Goal: Information Seeking & Learning: Learn about a topic

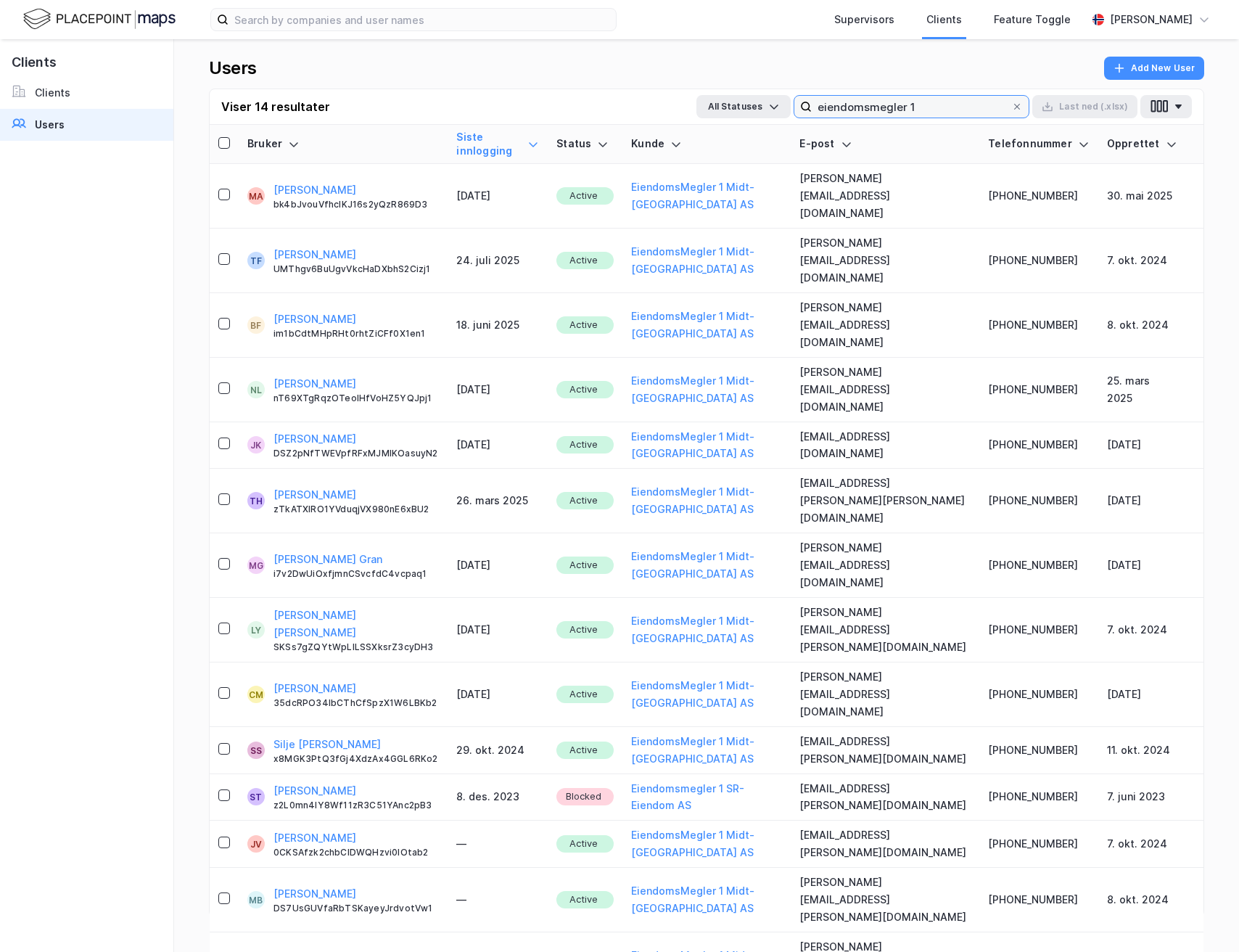
click at [967, 99] on input "eiendomsmegler 1" at bounding box center [911, 107] width 199 height 22
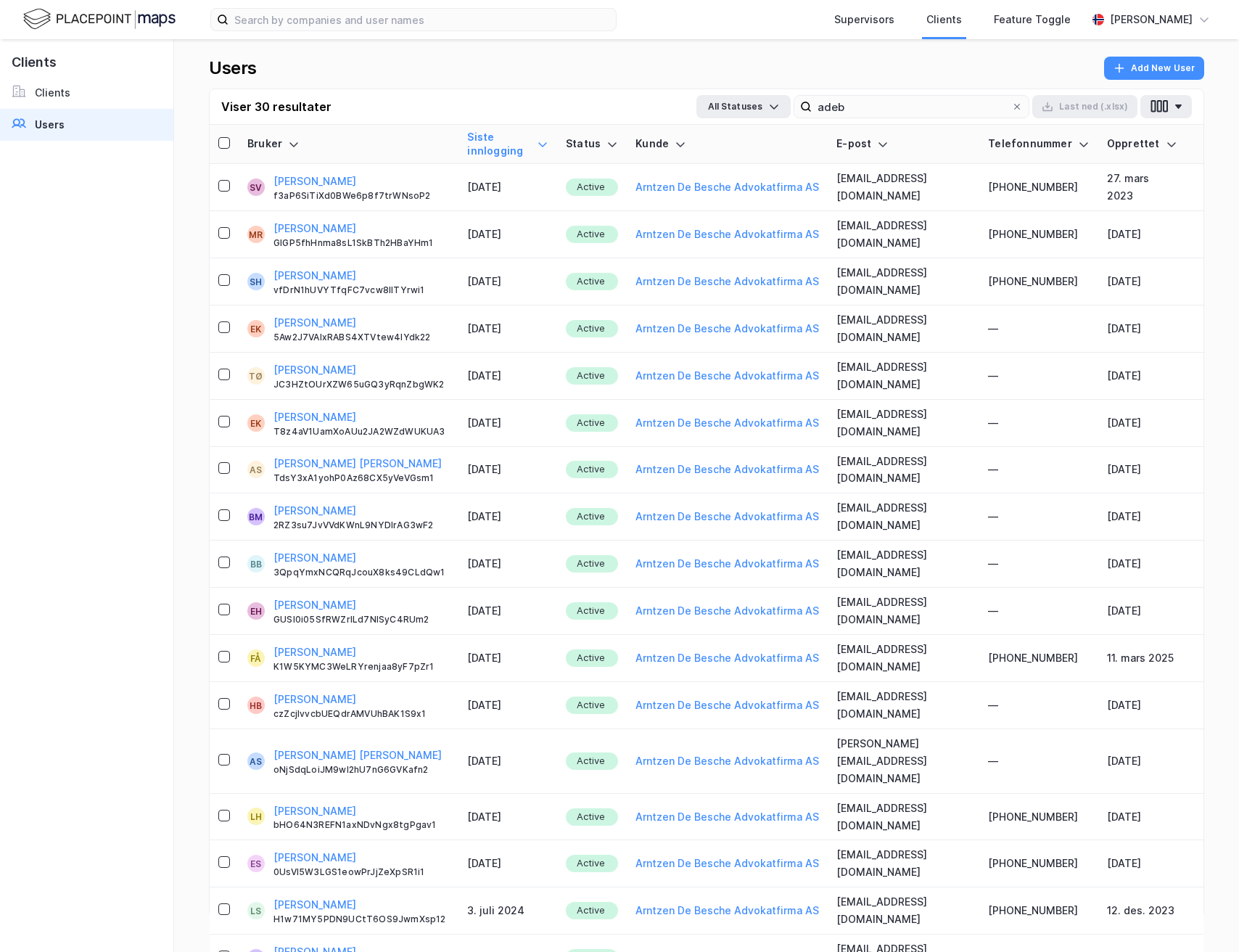
click at [548, 139] on icon at bounding box center [543, 145] width 12 height 12
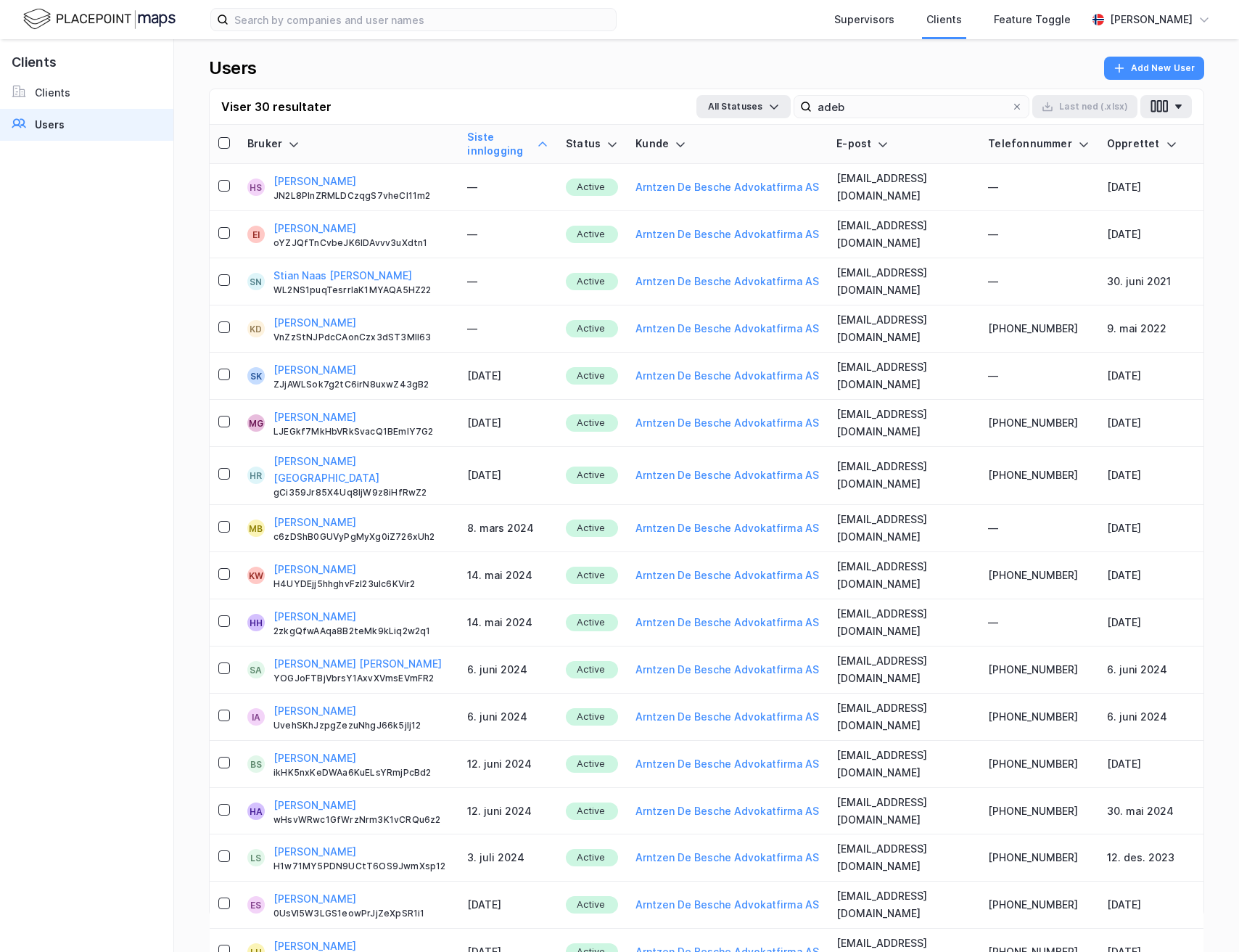
click at [548, 139] on icon at bounding box center [543, 145] width 12 height 12
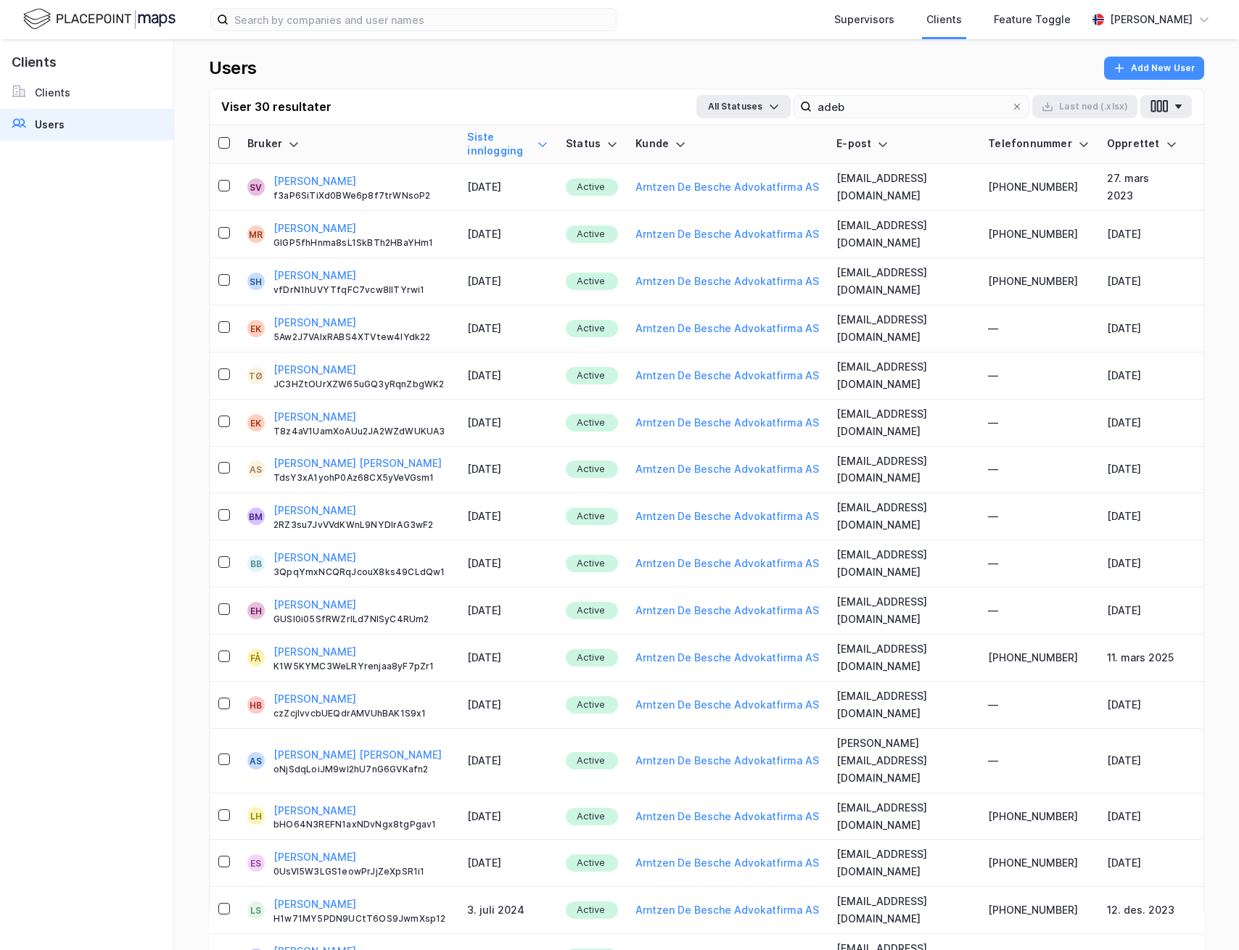
click at [833, 120] on div "Viser 30 resultater All Statuses adeb Last [PERSON_NAME] (.xlsx)" at bounding box center [707, 107] width 994 height 36
click at [834, 110] on input "adeb" at bounding box center [911, 107] width 199 height 22
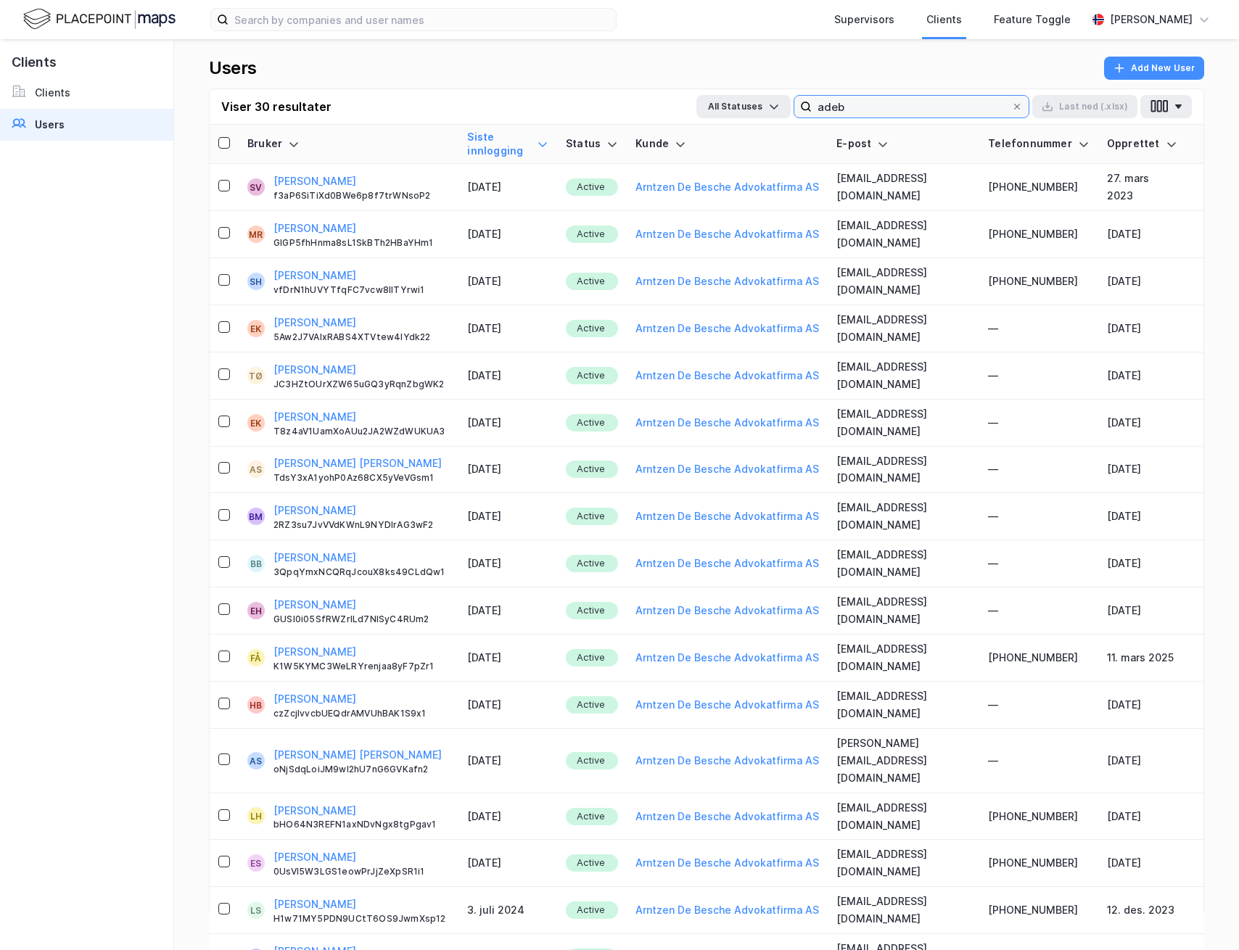
click at [858, 102] on input "adeb" at bounding box center [911, 107] width 199 height 22
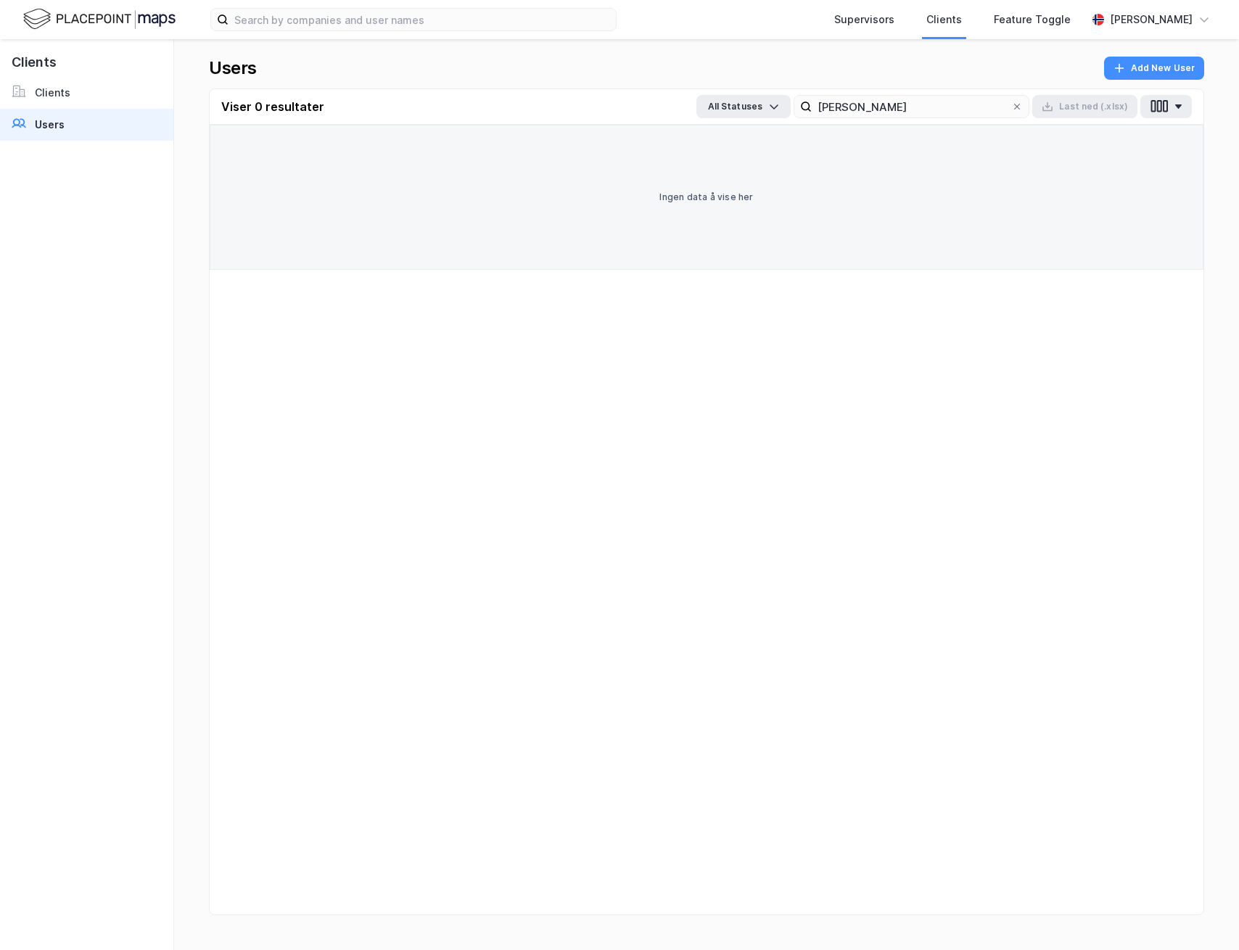
click at [118, 127] on link "Users" at bounding box center [86, 125] width 173 height 32
click at [884, 99] on input "[PERSON_NAME]" at bounding box center [911, 107] width 199 height 22
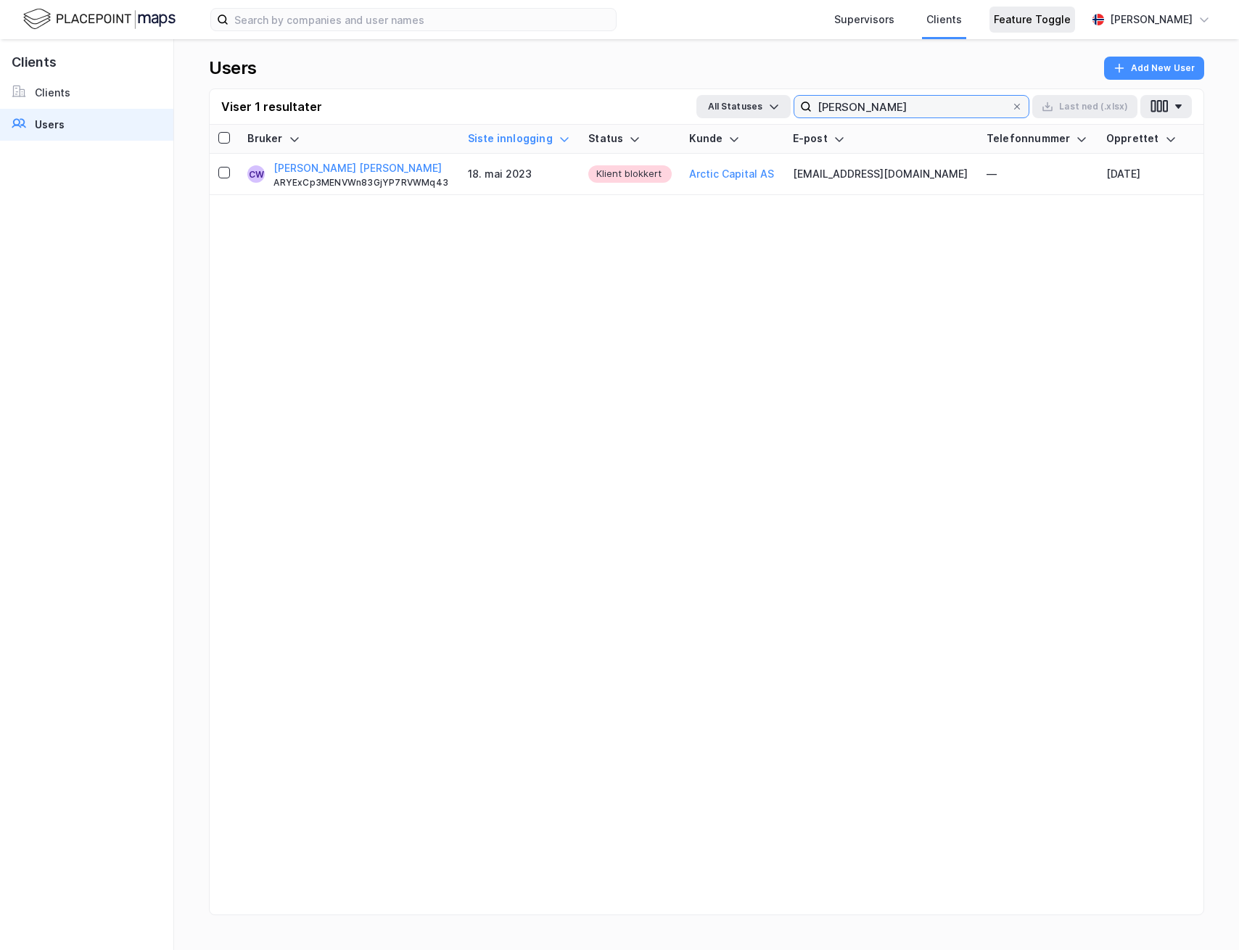
type input "[PERSON_NAME]"
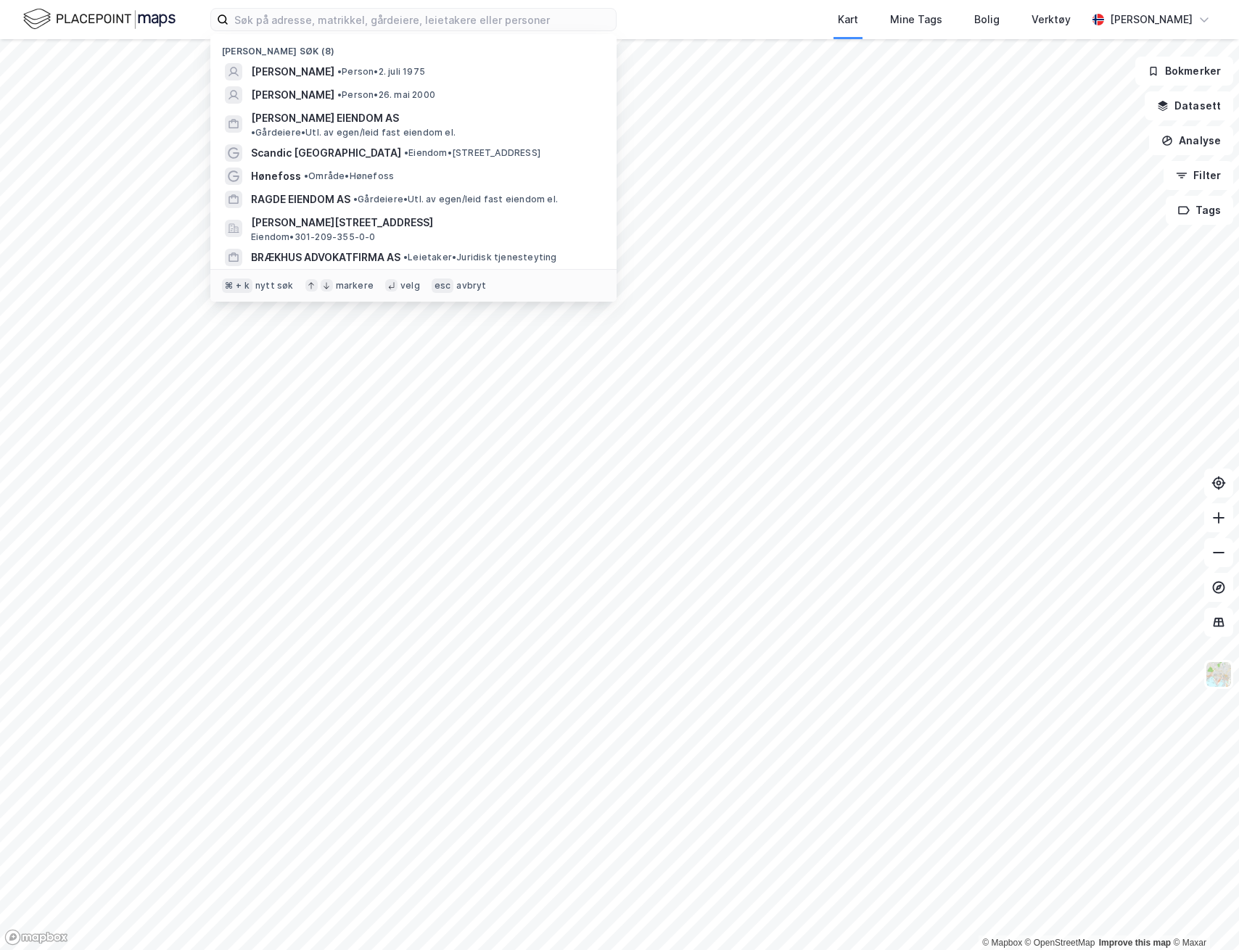
click at [584, 23] on input at bounding box center [421, 20] width 387 height 22
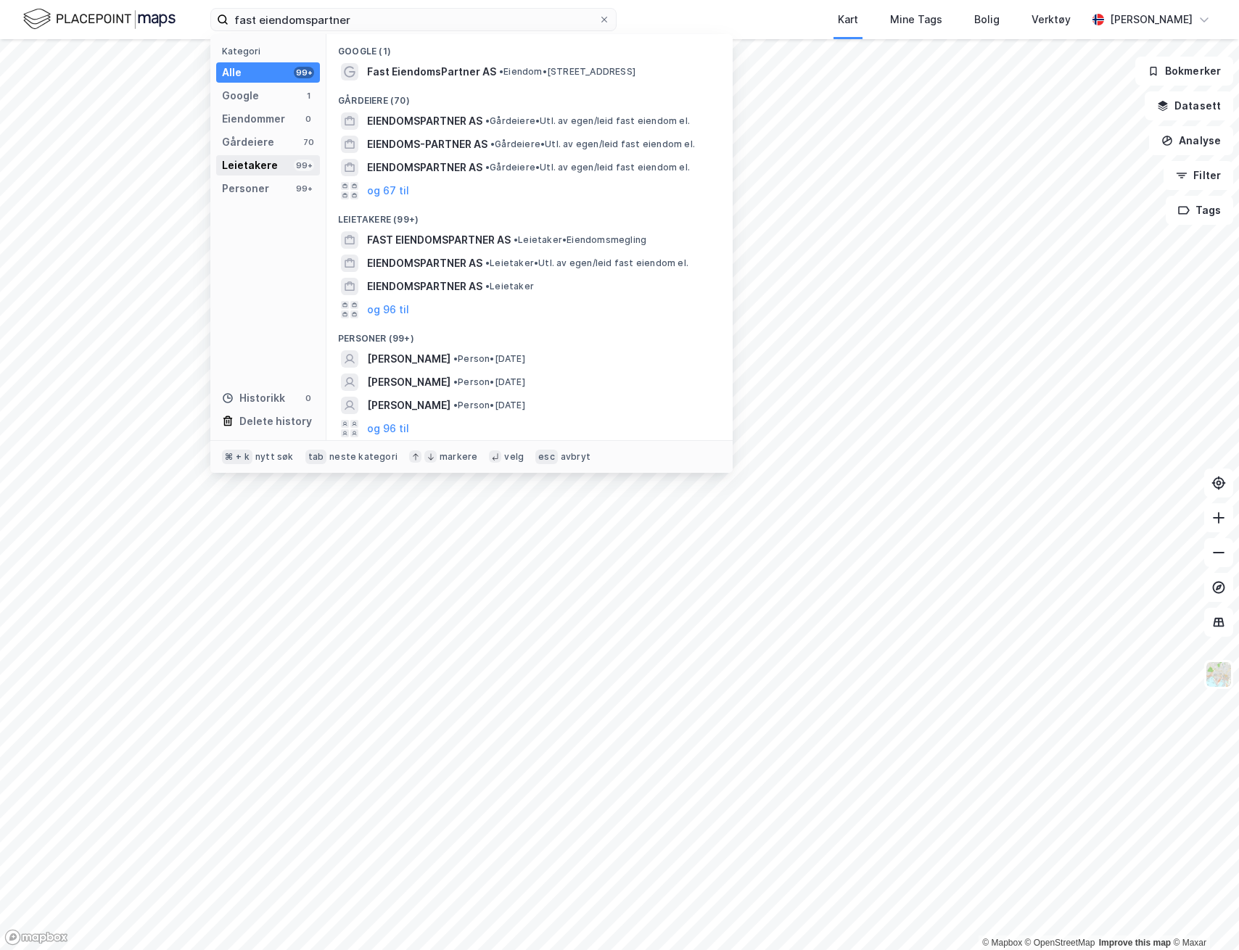
click at [271, 157] on div "Leietakere" at bounding box center [250, 165] width 56 height 17
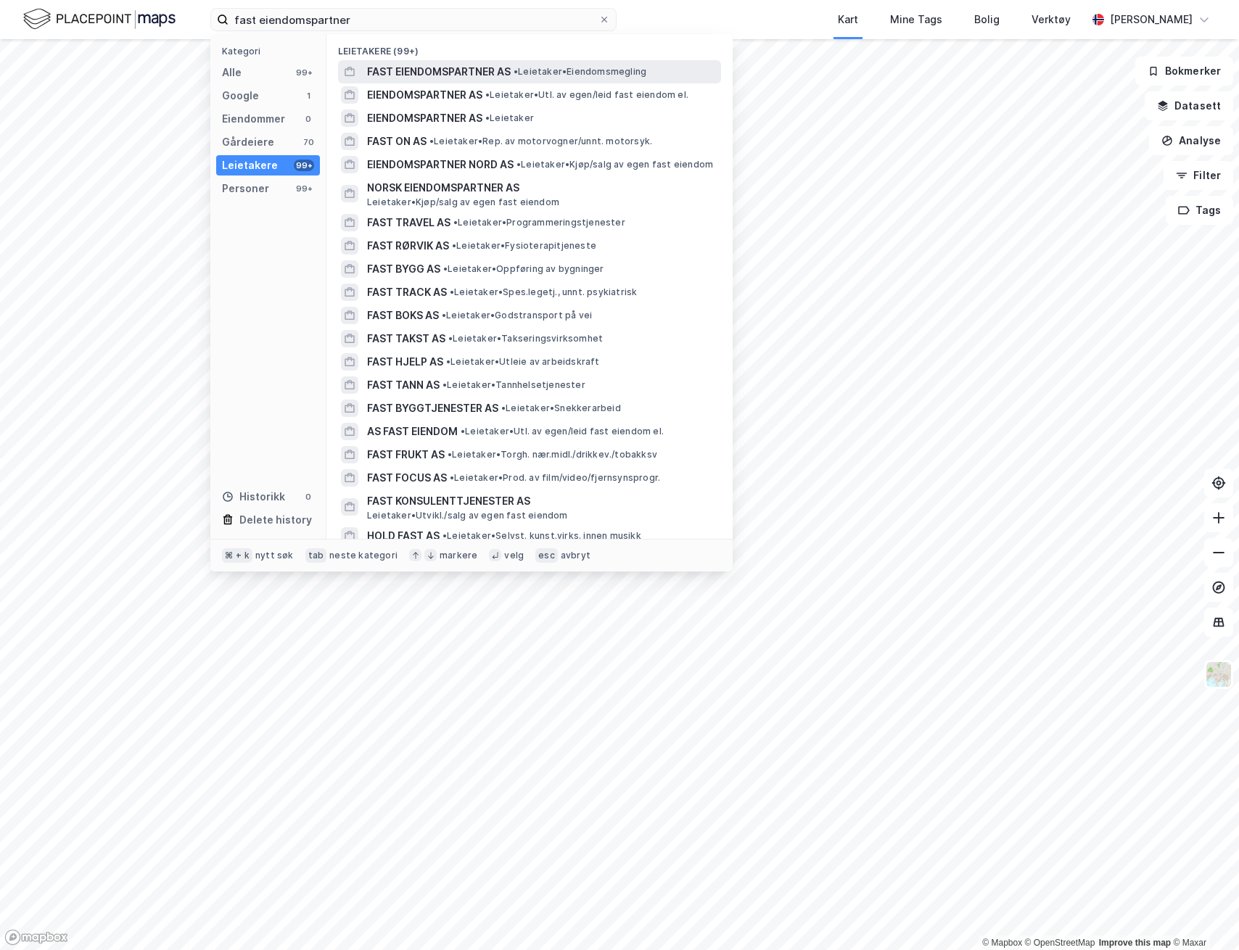
click at [520, 78] on div "FAST EIENDOMSPARTNER AS • Leietaker • Eiendomsmegling" at bounding box center [542, 71] width 351 height 17
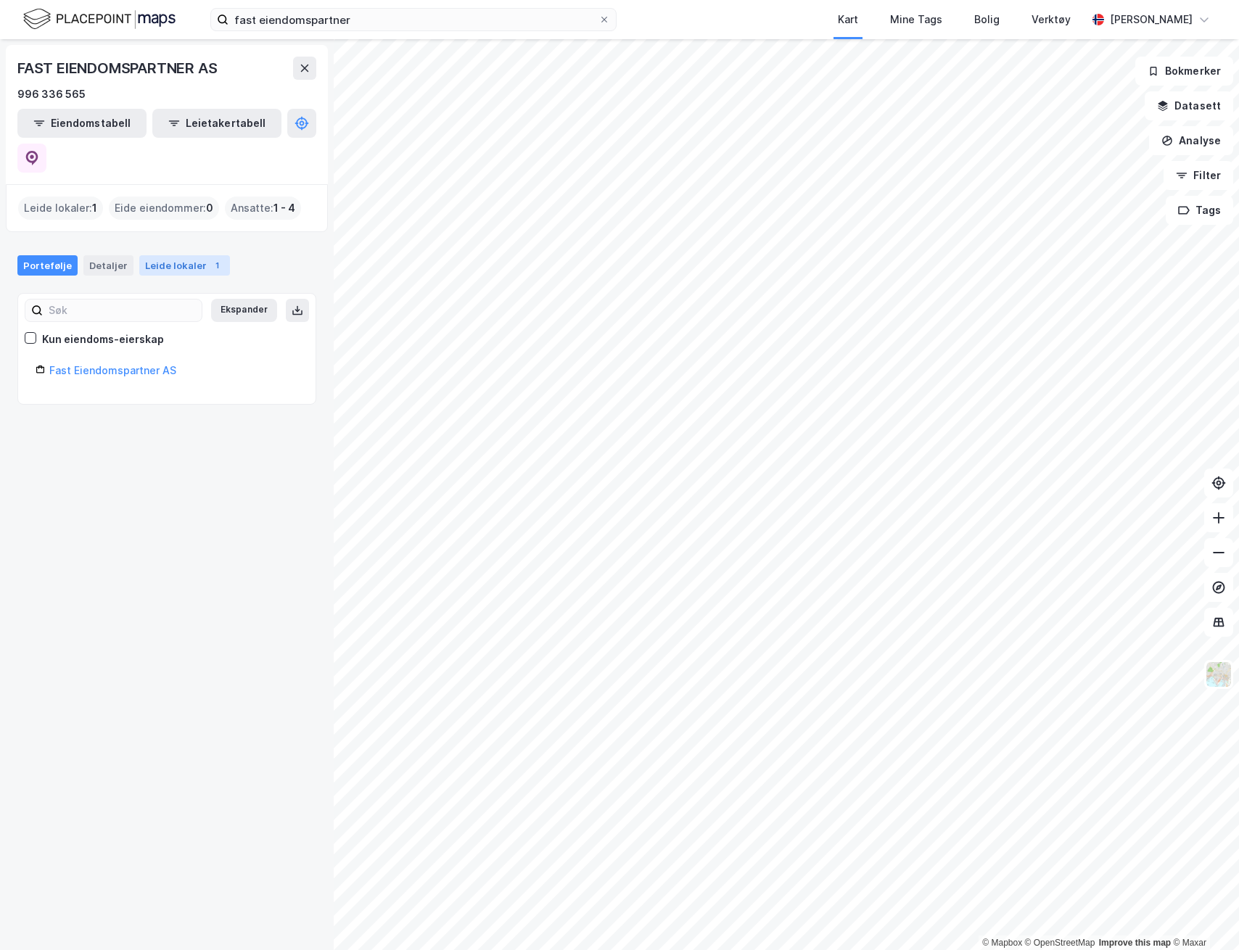
click at [154, 255] on div "Leide lokaler 1" at bounding box center [184, 265] width 91 height 20
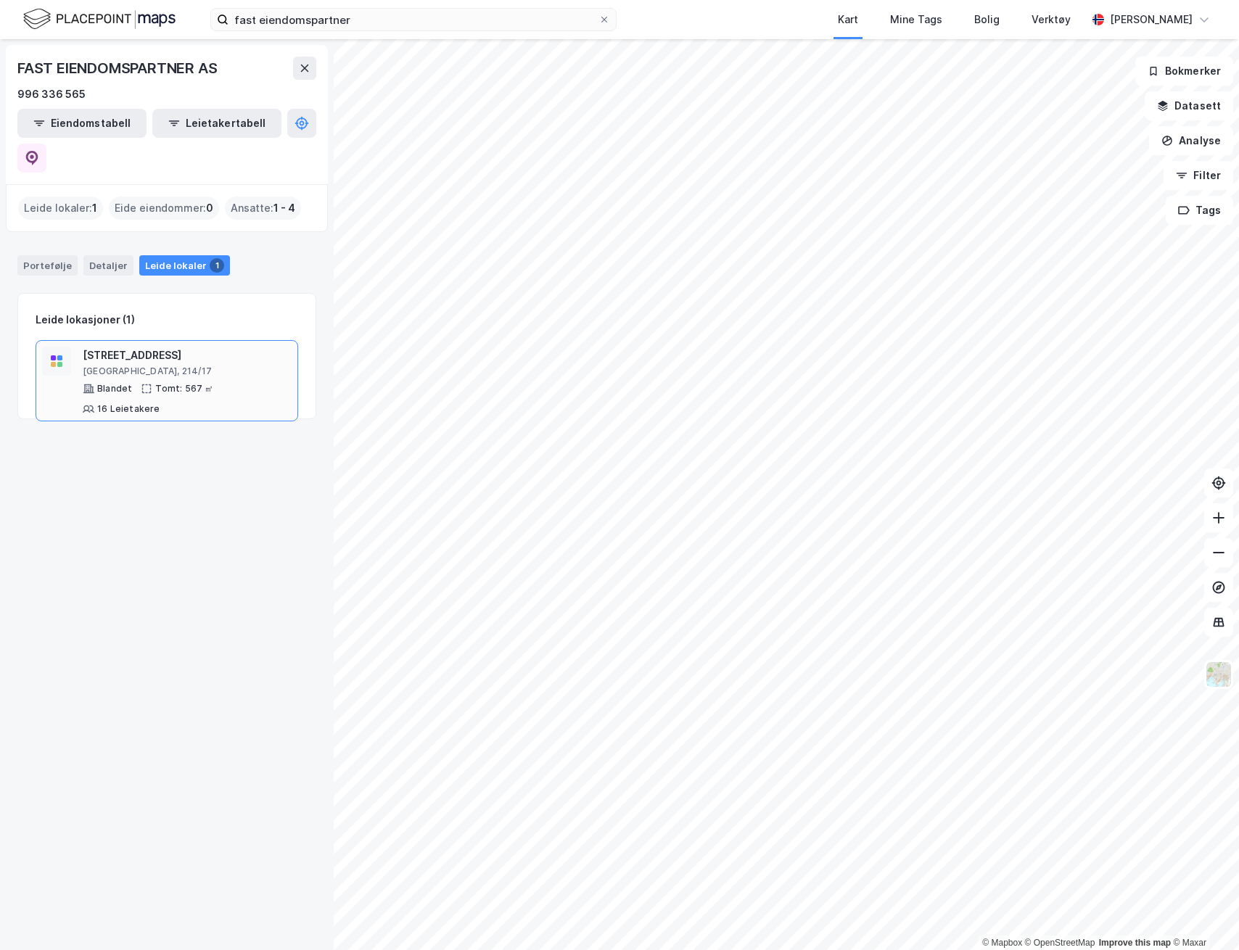
click at [128, 347] on div "Bogstadveien 6" at bounding box center [187, 355] width 209 height 17
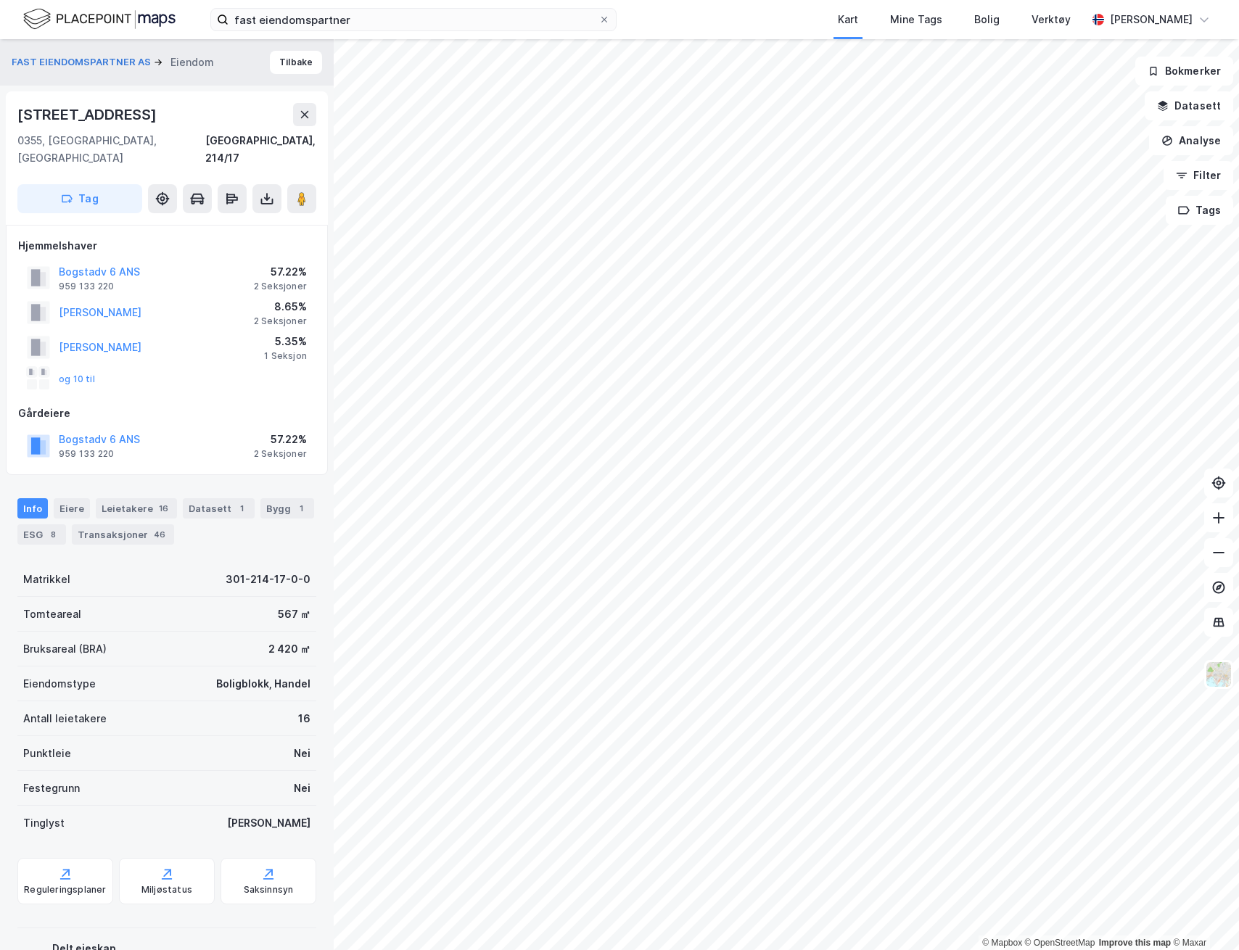
click at [81, 117] on div "Bogstadveien 6" at bounding box center [88, 114] width 142 height 23
copy div "Bogstadveien 6"
click at [286, 68] on button "Tilbake" at bounding box center [296, 62] width 52 height 23
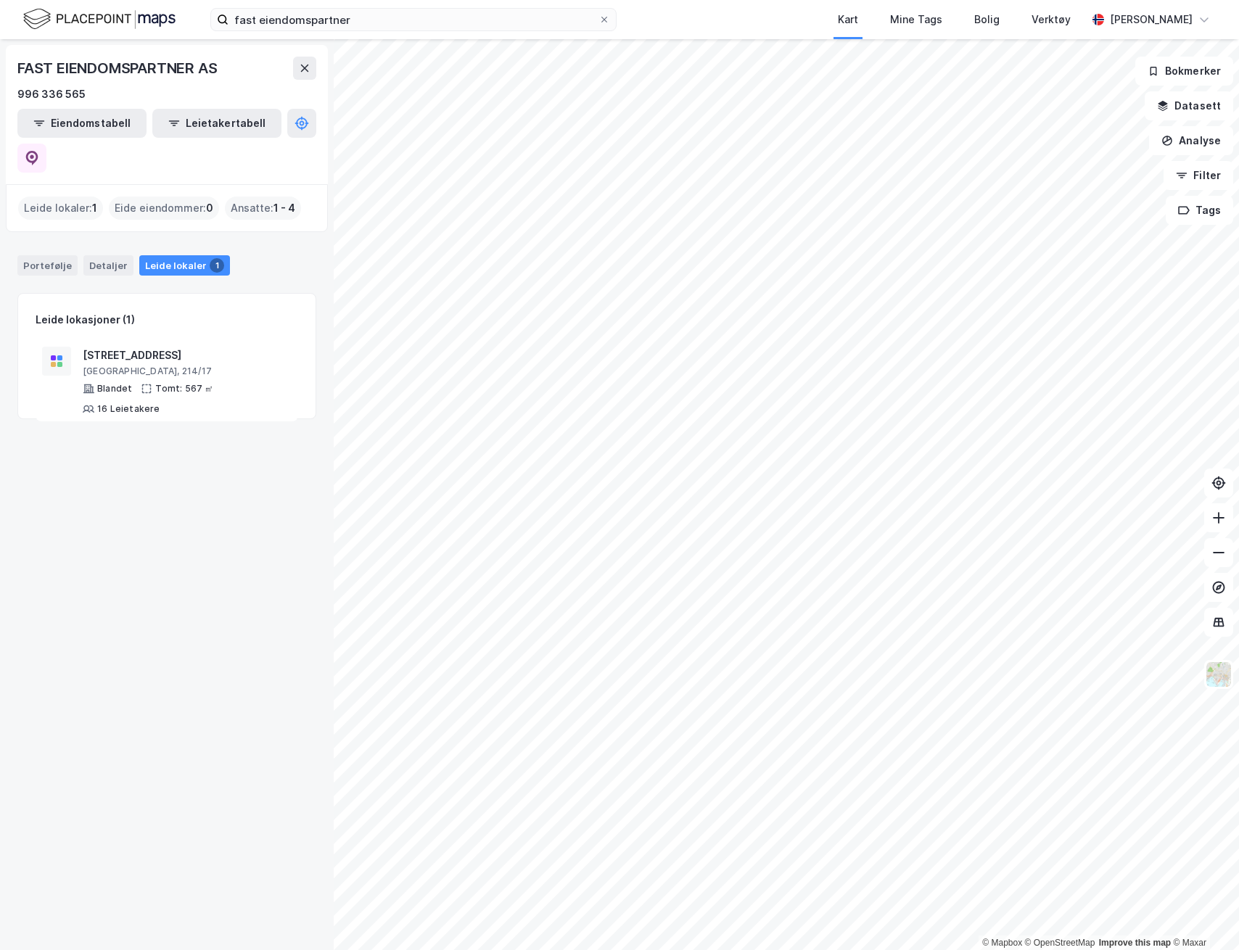
click at [315, 76] on div "FAST EIENDOMSPARTNER AS 996 336 565 Eiendomstabell Leietakertabell" at bounding box center [167, 114] width 322 height 139
click at [303, 69] on icon at bounding box center [305, 68] width 12 height 12
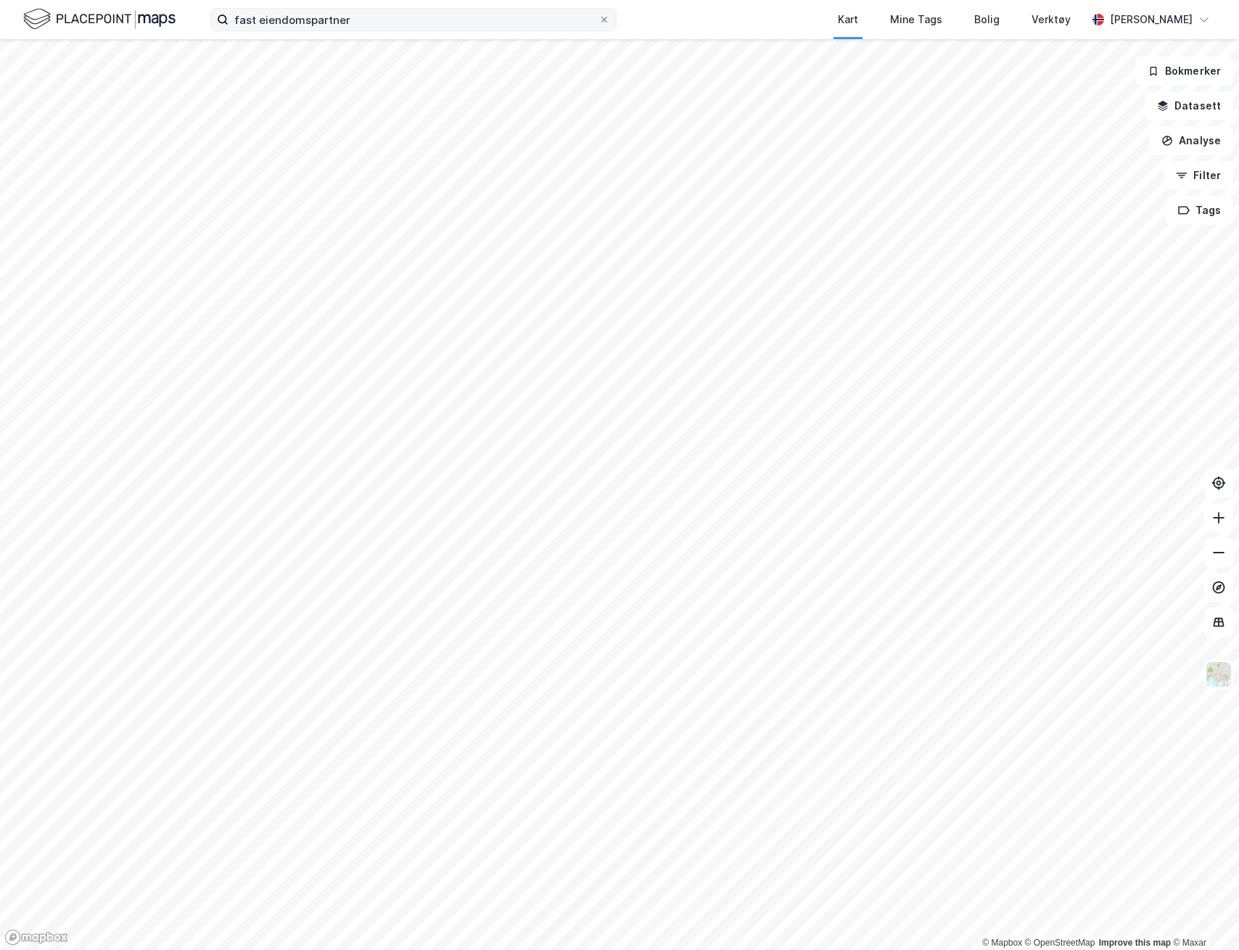
click at [310, 30] on label "fast eiendomspartner" at bounding box center [413, 19] width 406 height 23
click at [310, 30] on input "fast eiendomspartner" at bounding box center [413, 20] width 370 height 22
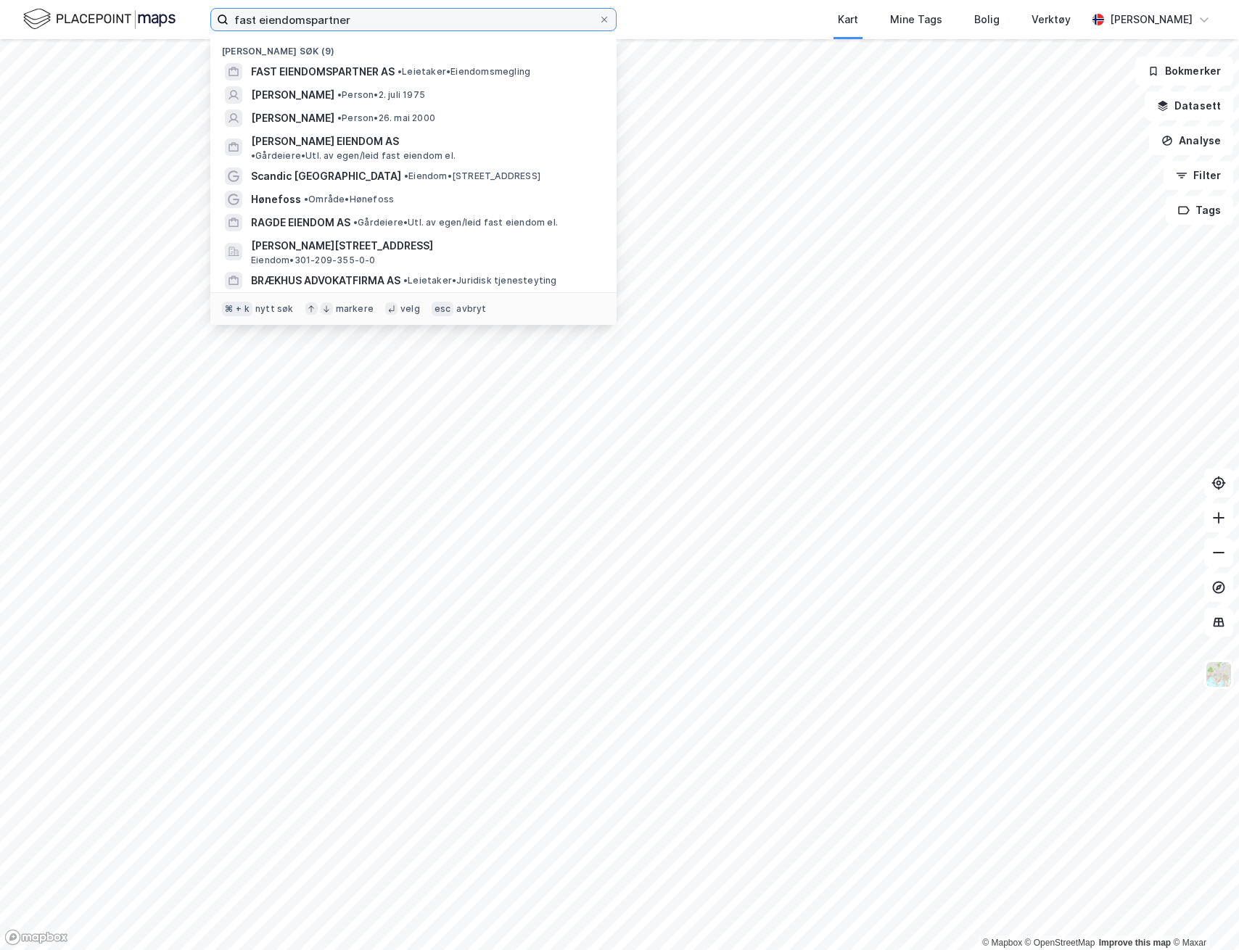
click at [309, 24] on input "fast eiendomspartner" at bounding box center [413, 20] width 370 height 22
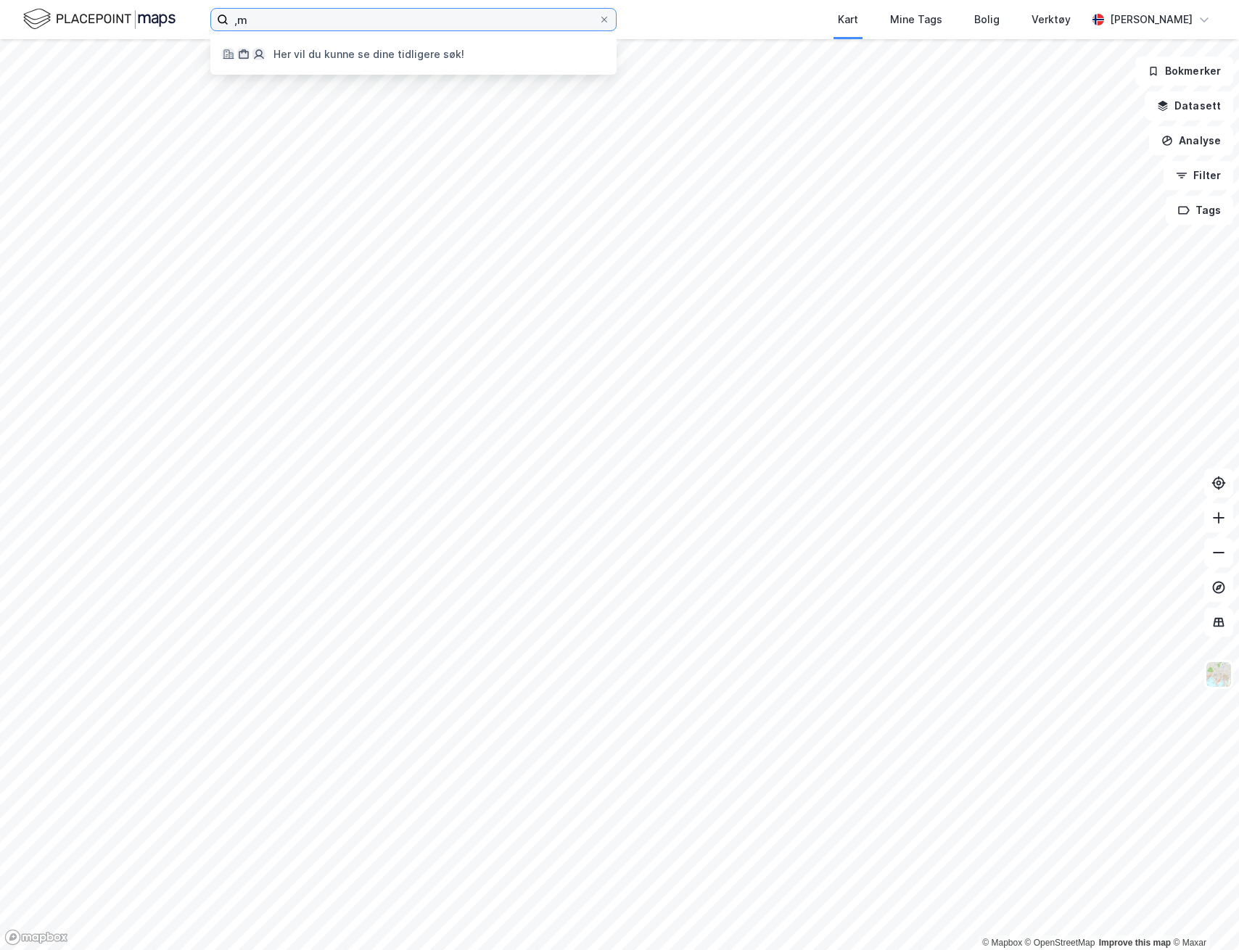
type input ","
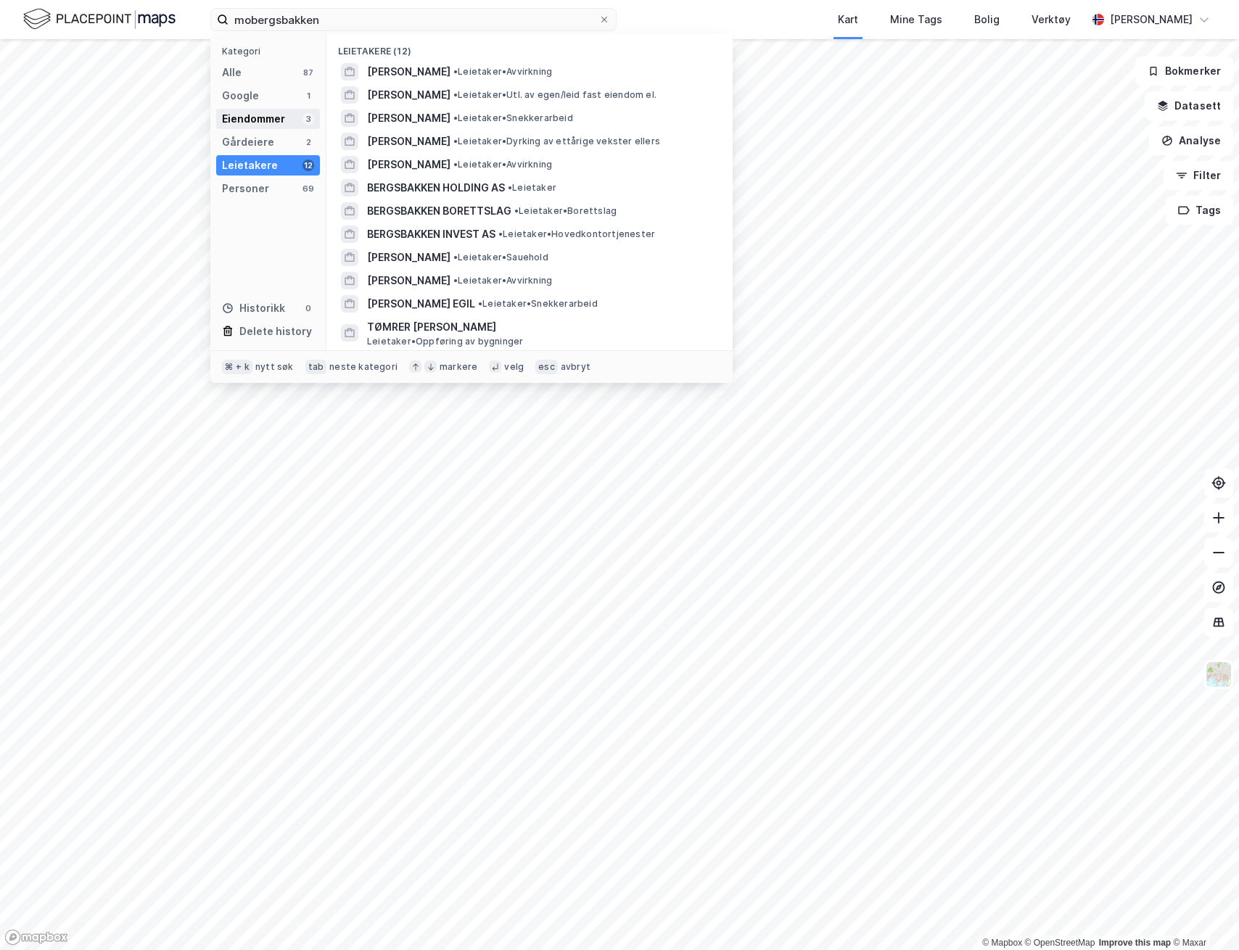
click at [266, 124] on div "Eiendommer" at bounding box center [253, 118] width 63 height 17
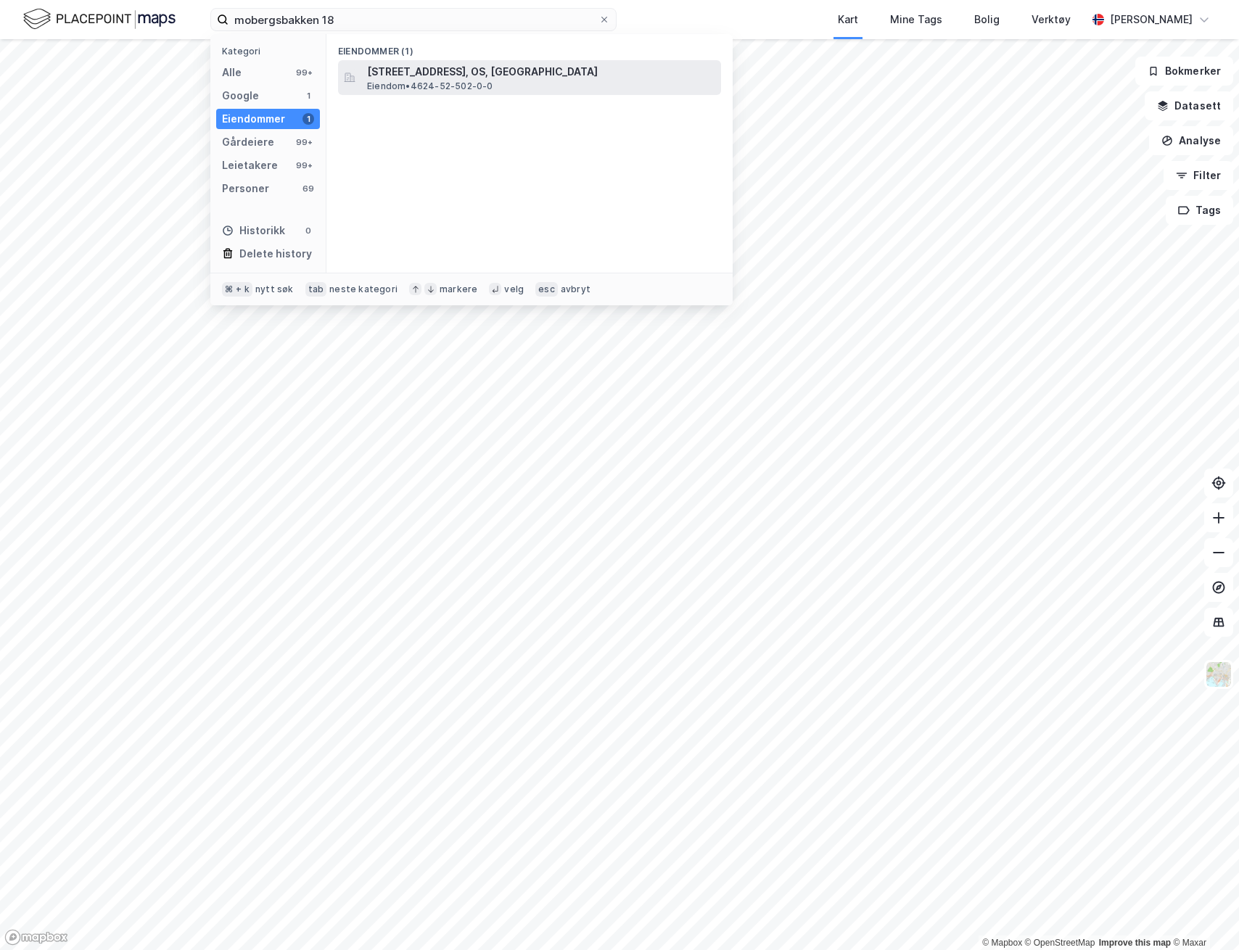
click at [497, 65] on span "Mobergsbakken 18, 5200, OS, BJØRNAFJORDEN" at bounding box center [541, 71] width 348 height 17
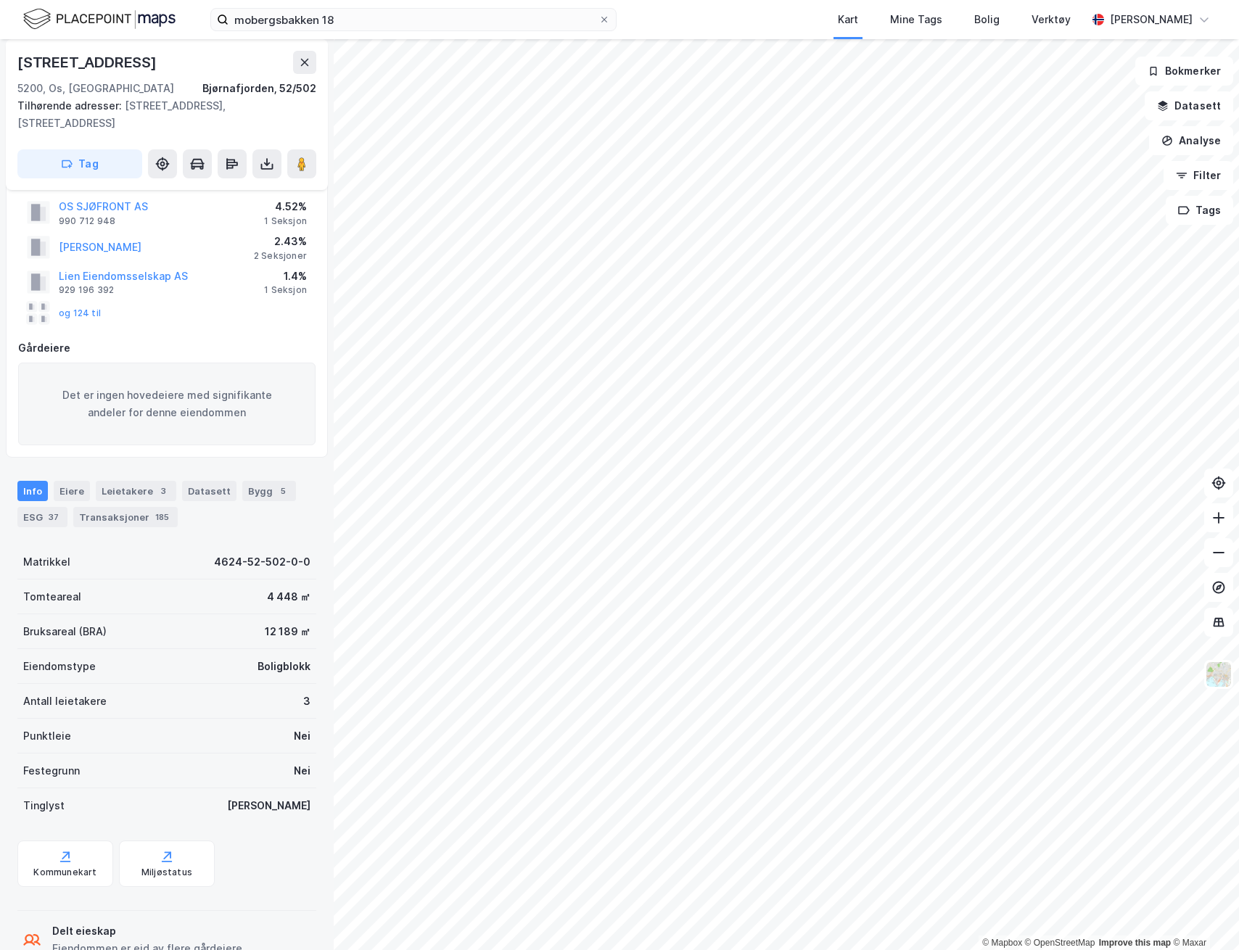
scroll to position [38, 0]
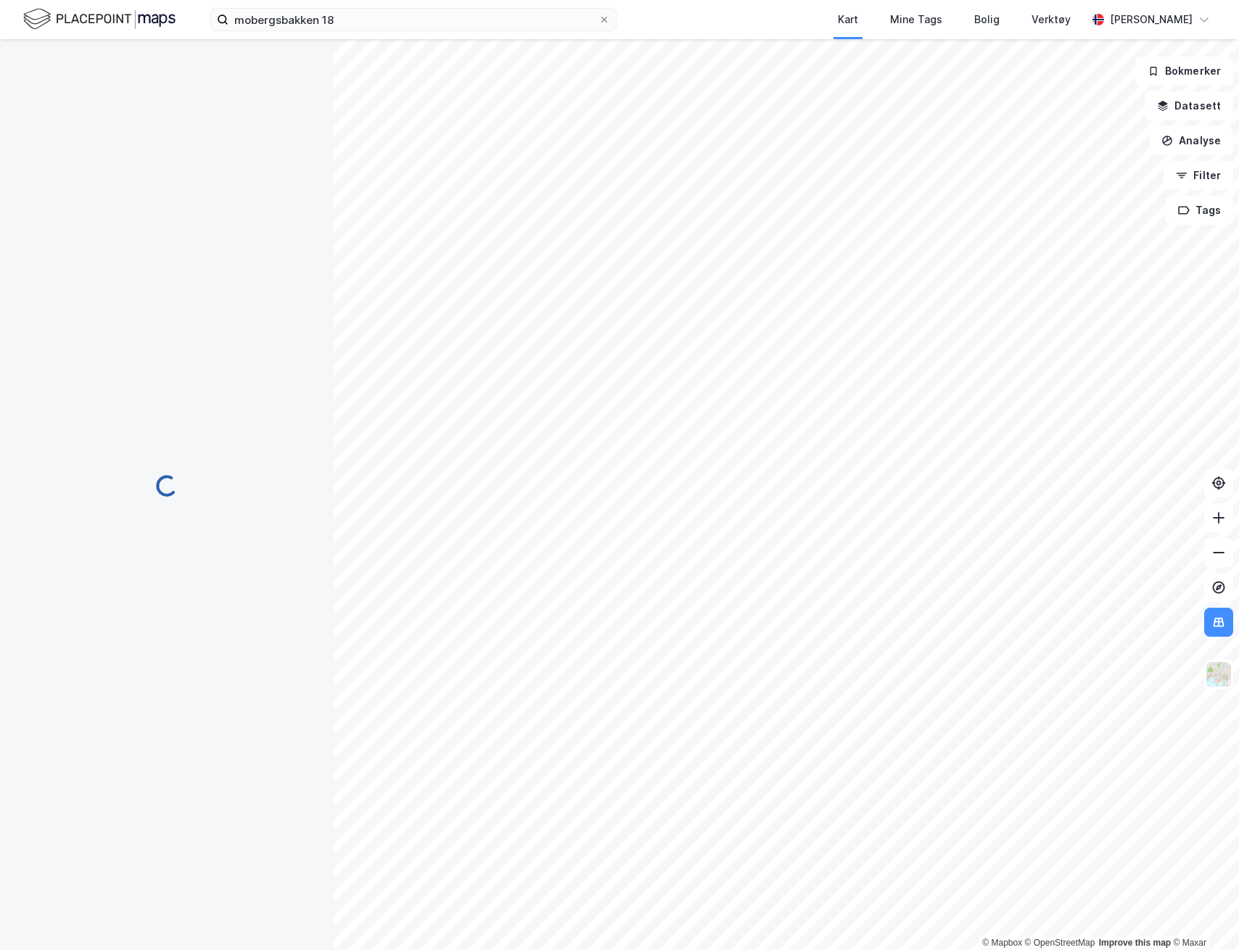
scroll to position [38, 0]
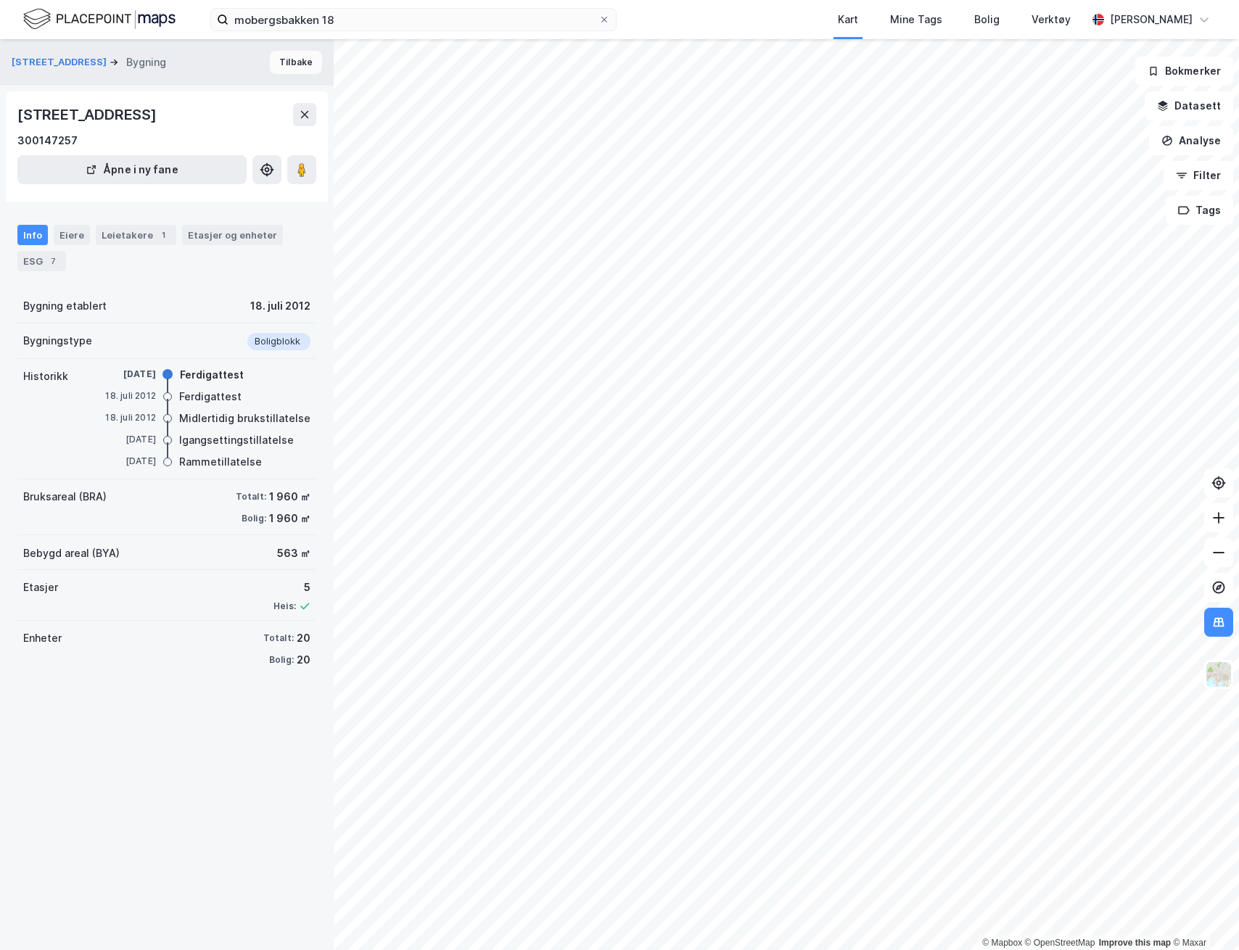
click at [302, 70] on button "Tilbake" at bounding box center [296, 62] width 52 height 23
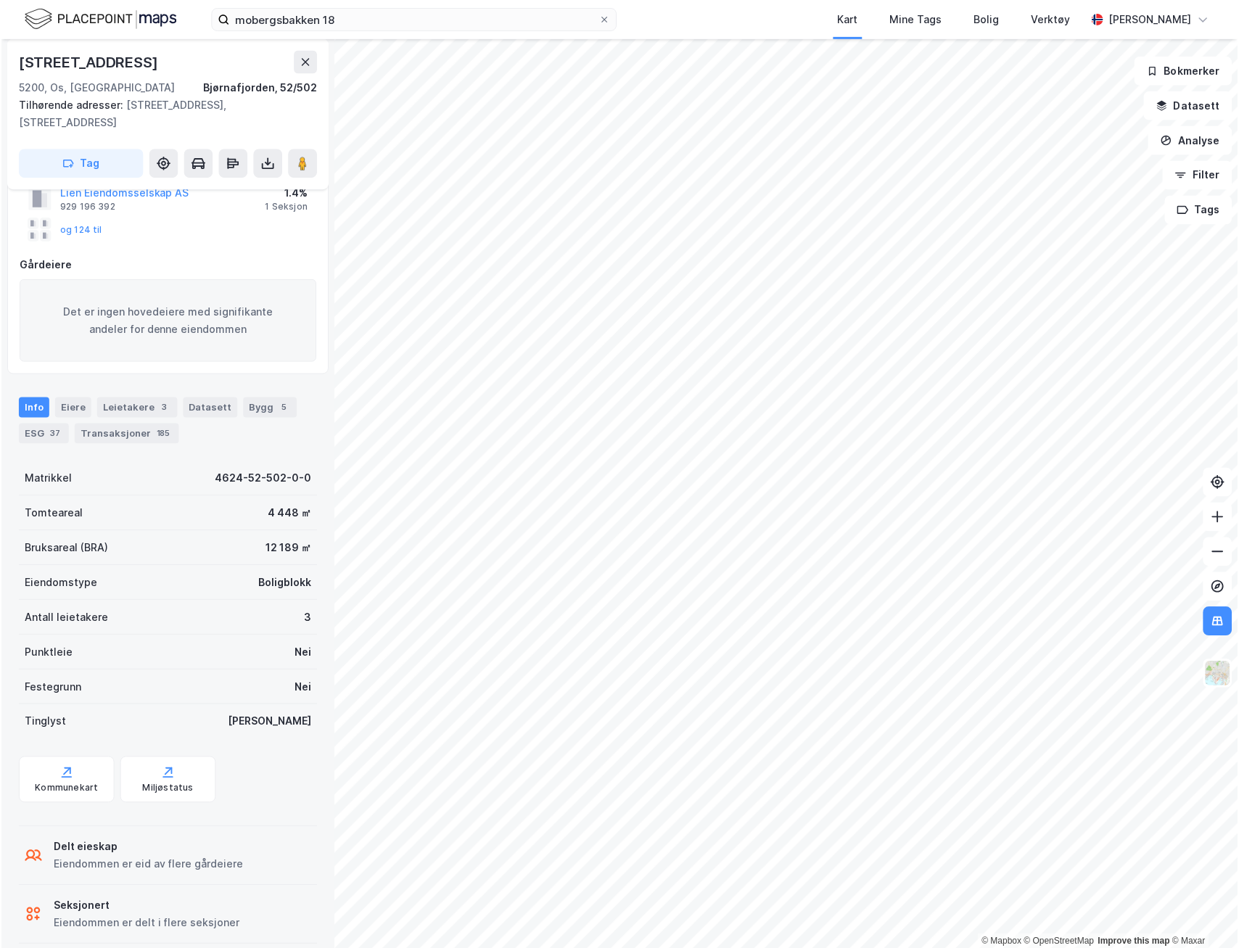
scroll to position [110, 0]
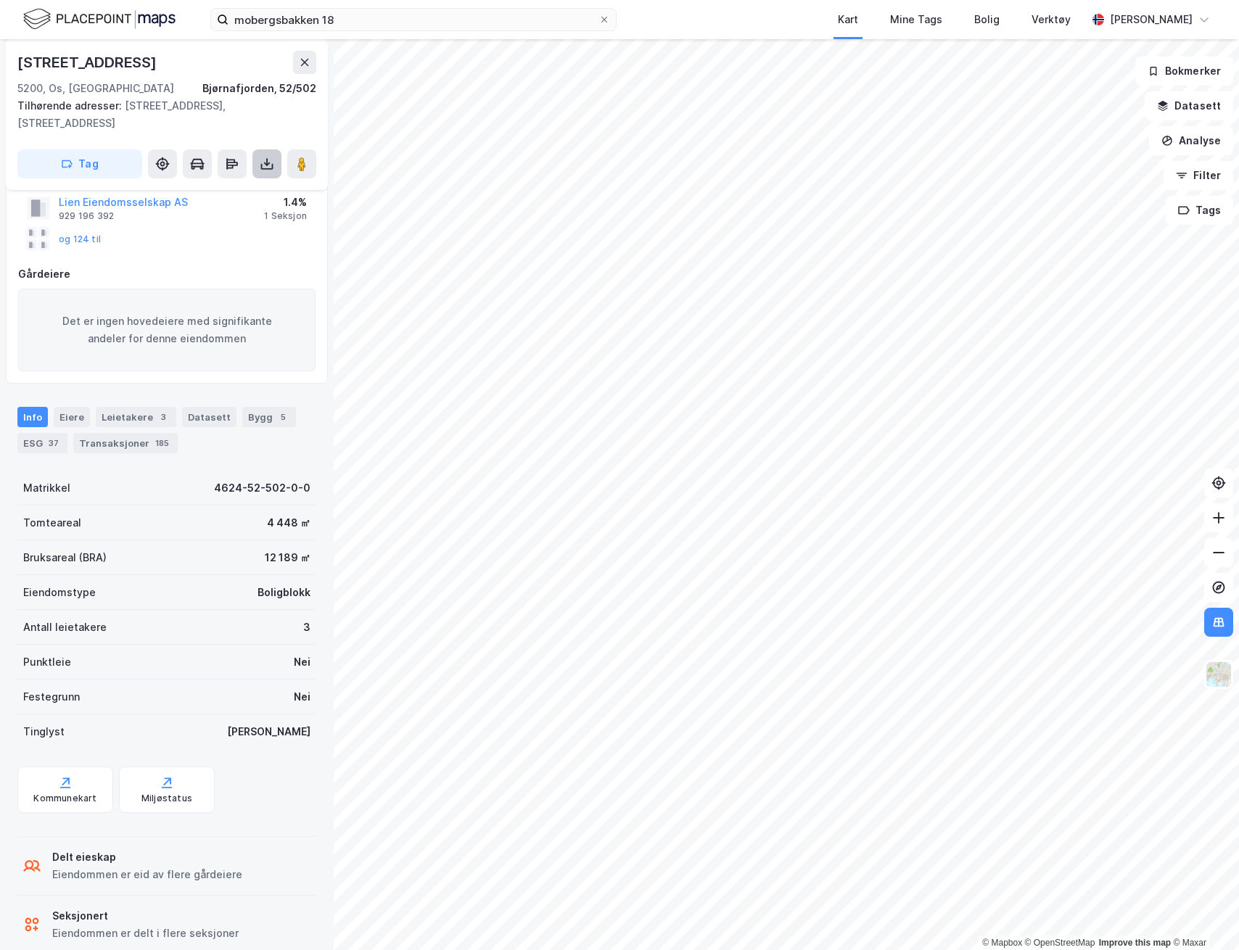
click at [274, 164] on button at bounding box center [266, 163] width 29 height 29
click at [247, 206] on div "Last ned matrikkelrapport" at bounding box center [204, 216] width 154 height 23
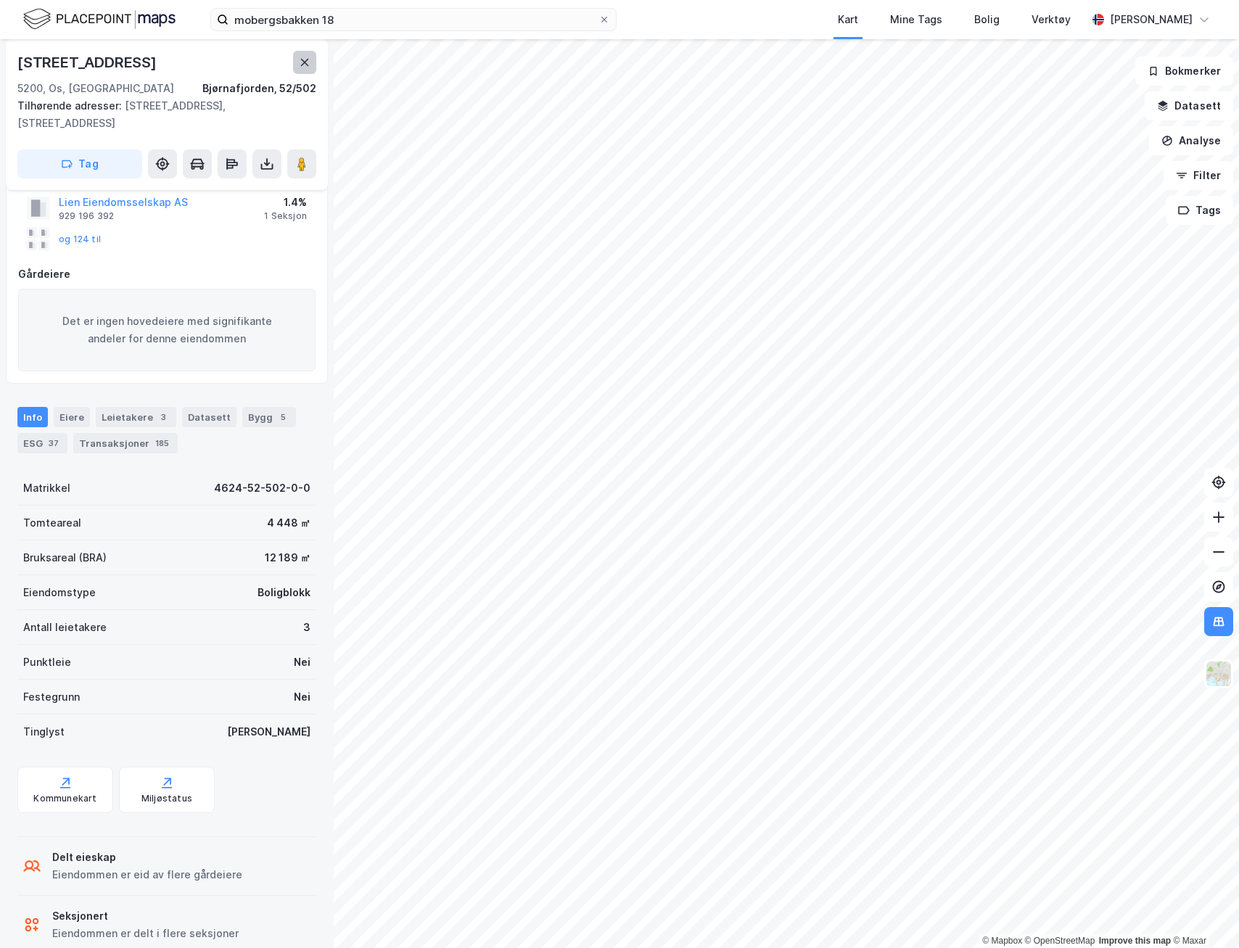
click at [304, 65] on icon at bounding box center [305, 63] width 12 height 12
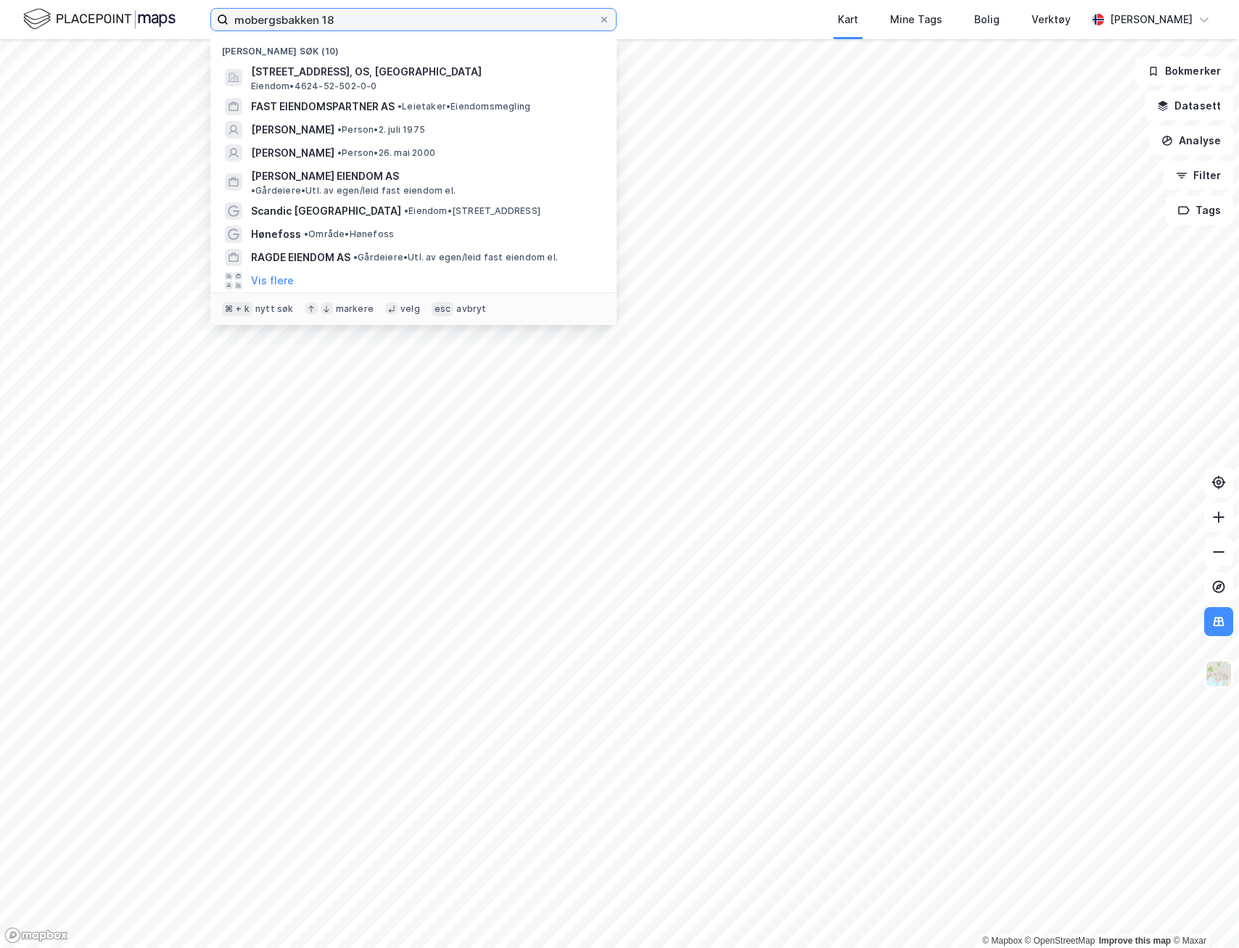
click at [305, 20] on input "mobergsbakken 18" at bounding box center [413, 20] width 370 height 22
drag, startPoint x: 305, startPoint y: 20, endPoint x: 286, endPoint y: 15, distance: 19.5
click at [305, 18] on input "mobergsbakken 18" at bounding box center [413, 20] width 370 height 22
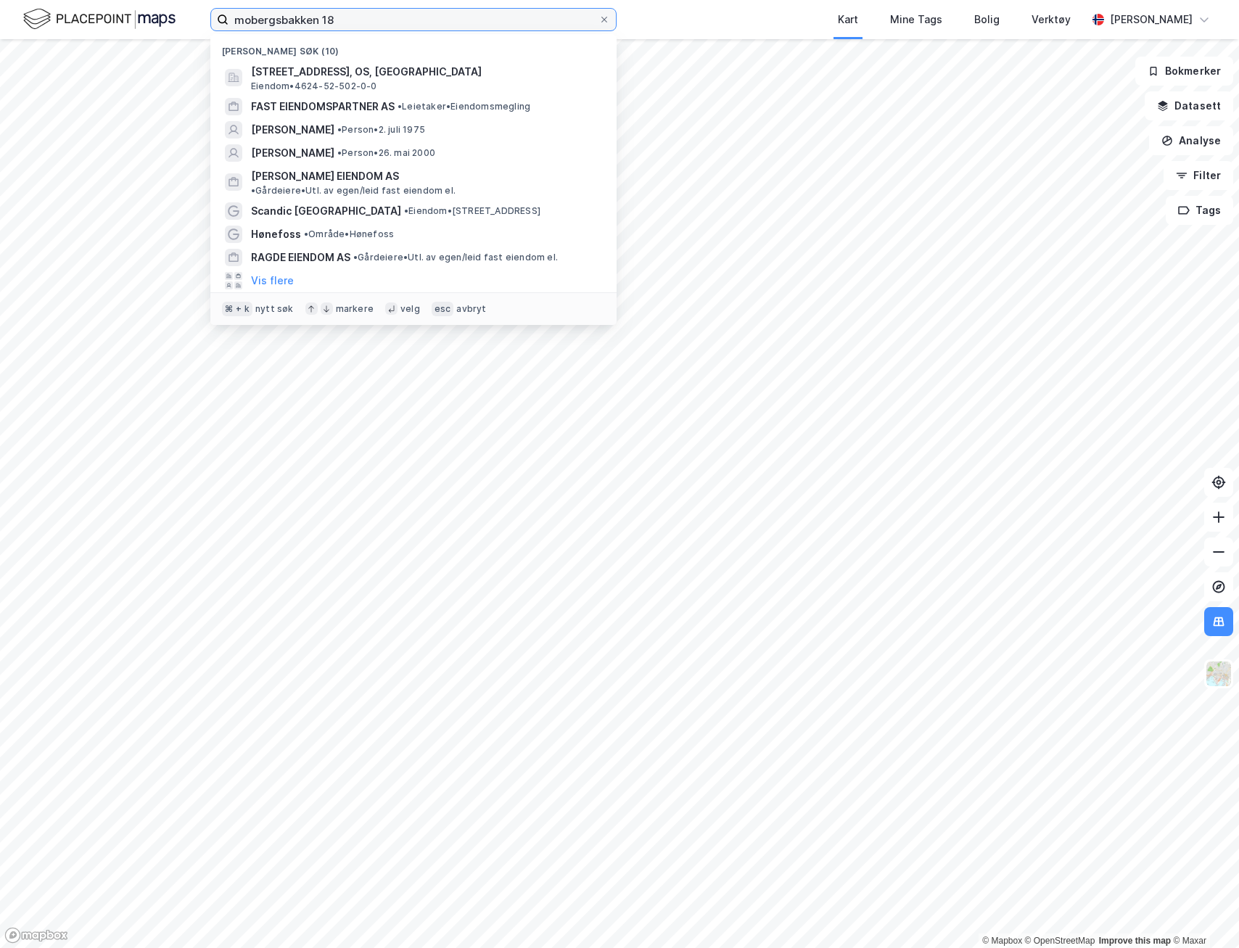
click at [286, 15] on input "mobergsbakken 18" at bounding box center [413, 20] width 370 height 22
click at [286, 14] on input "mobergsbakken 18" at bounding box center [413, 20] width 370 height 22
type input "mobergsbcarakken 18"
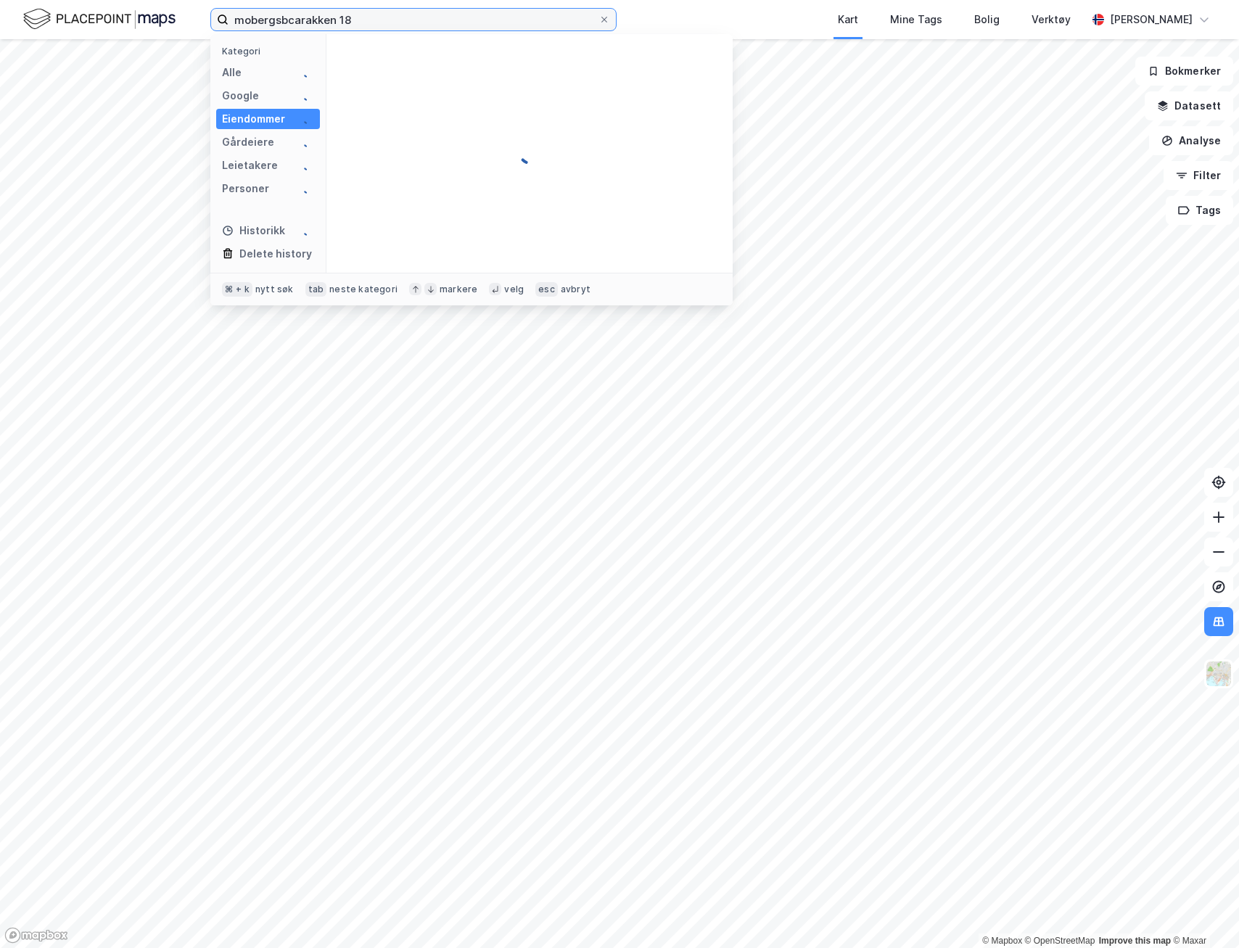
click at [286, 14] on input "mobergsbcarakken 18" at bounding box center [413, 20] width 370 height 22
type input "carl fredrik waage"
click at [259, 184] on div "Personer" at bounding box center [245, 188] width 47 height 17
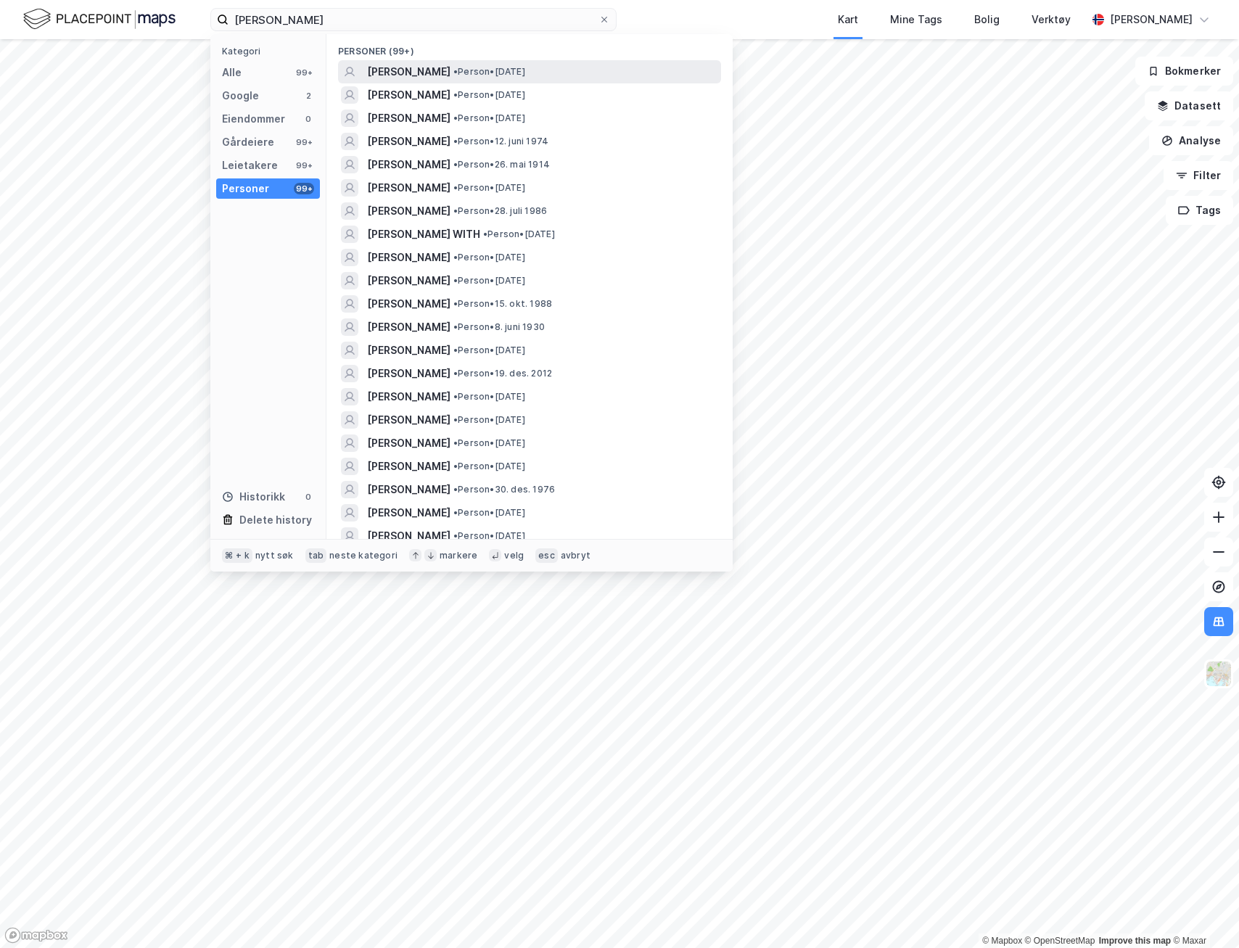
click at [447, 73] on span "CARL FREDERIK WAAGE" at bounding box center [408, 71] width 83 height 17
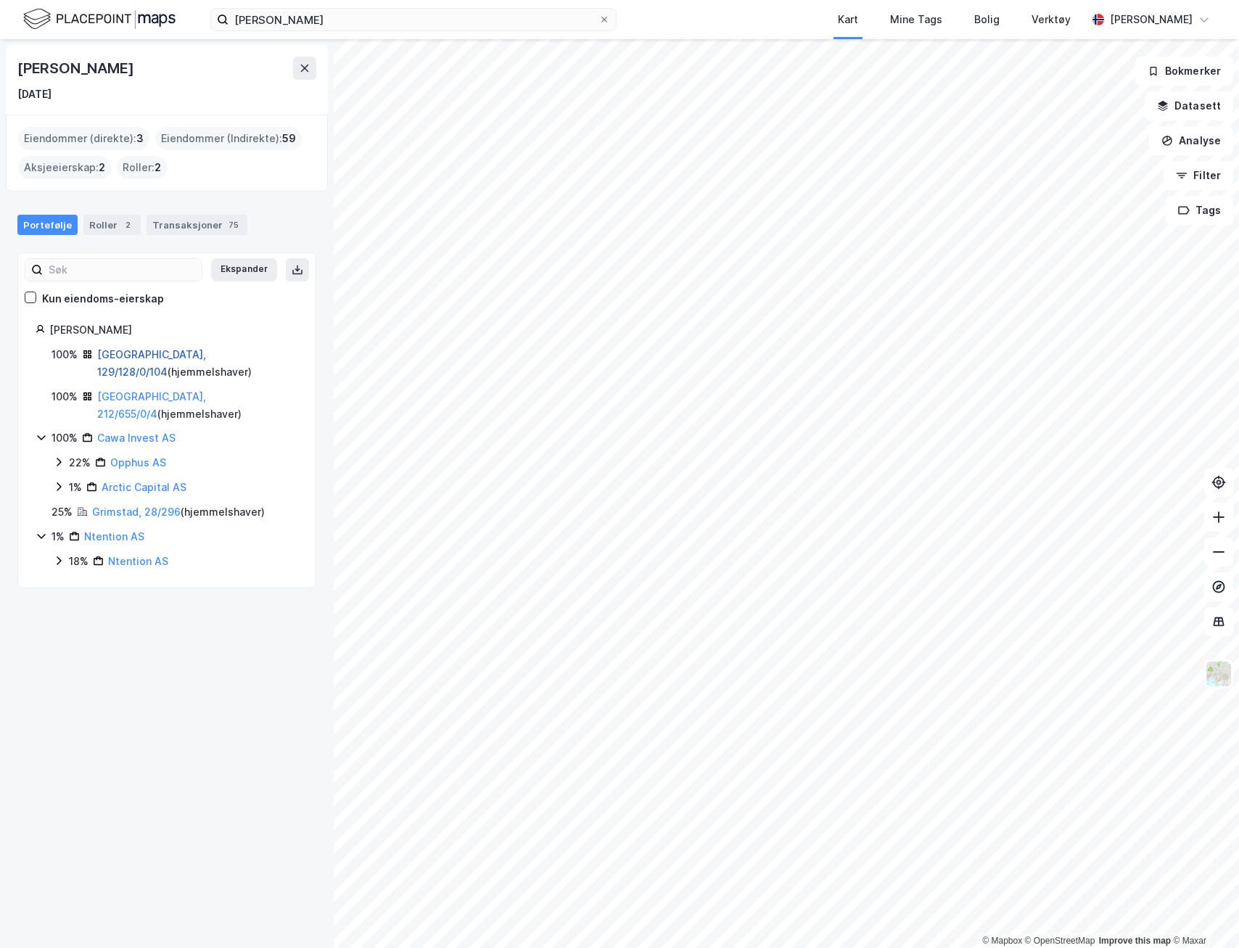
click at [162, 355] on link "Oslo, 129/128/0/104" at bounding box center [151, 363] width 109 height 30
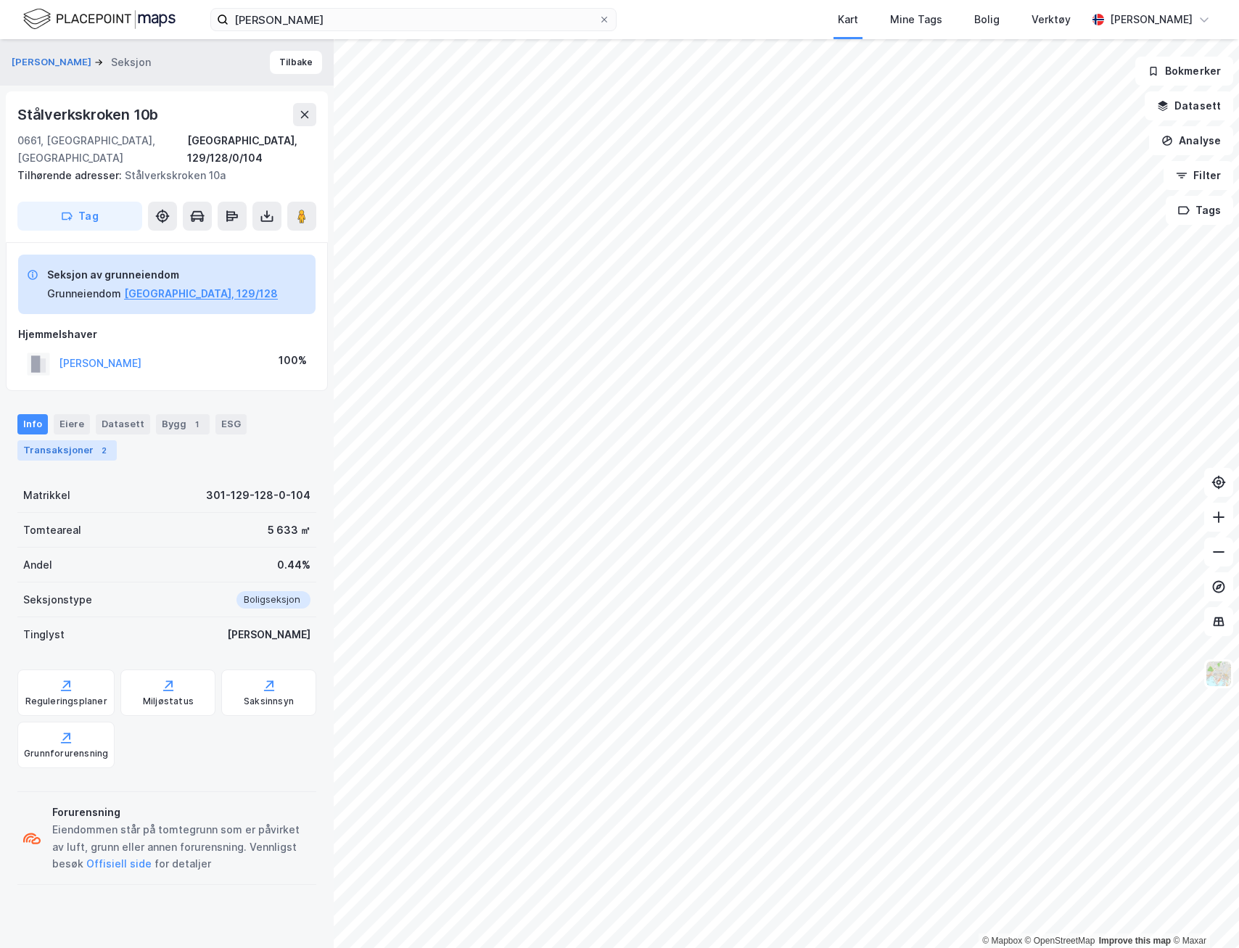
click at [99, 443] on div "2" at bounding box center [103, 450] width 15 height 15
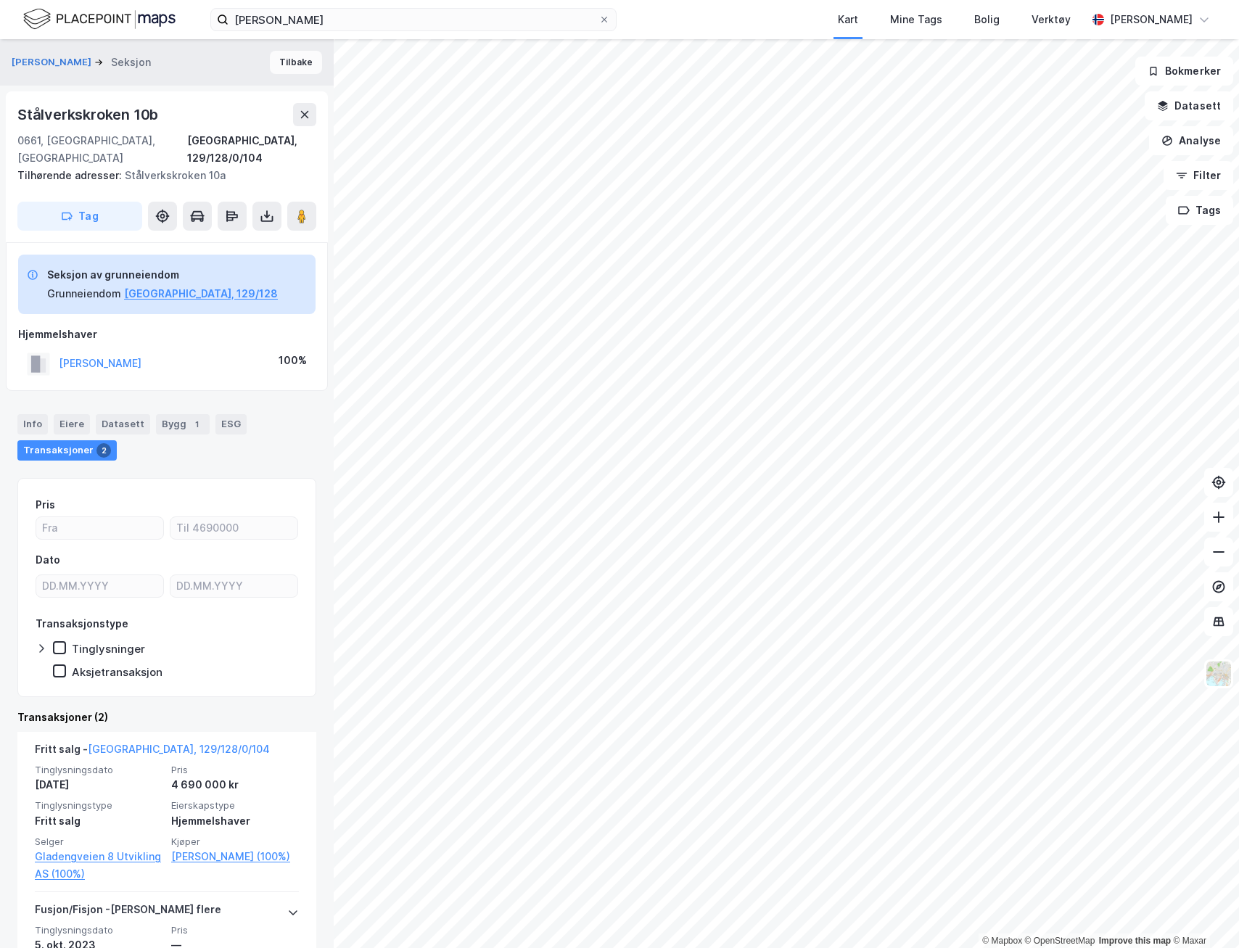
click at [297, 62] on button "Tilbake" at bounding box center [296, 62] width 52 height 23
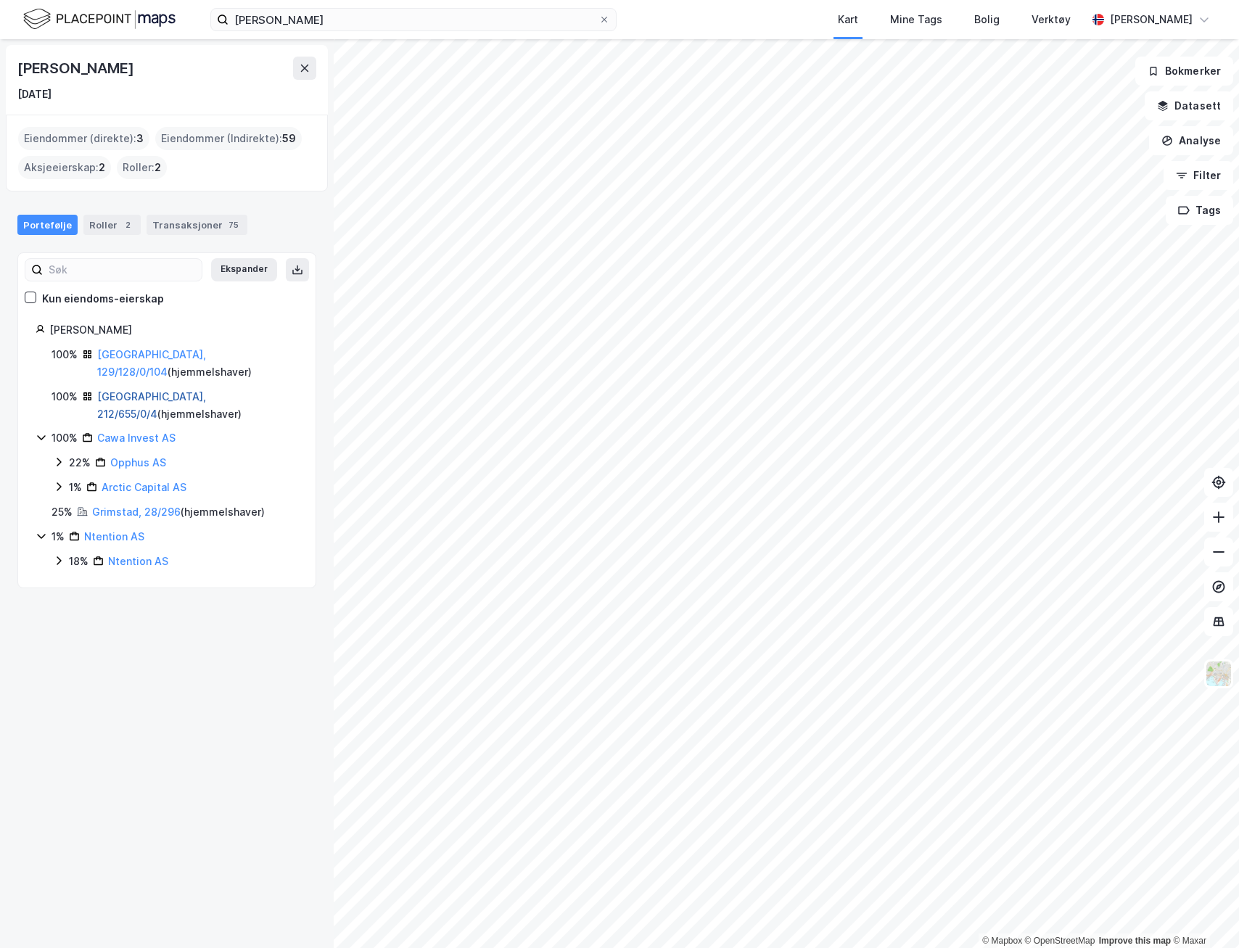
click at [160, 390] on link "Oslo, 212/655/0/4" at bounding box center [151, 405] width 109 height 30
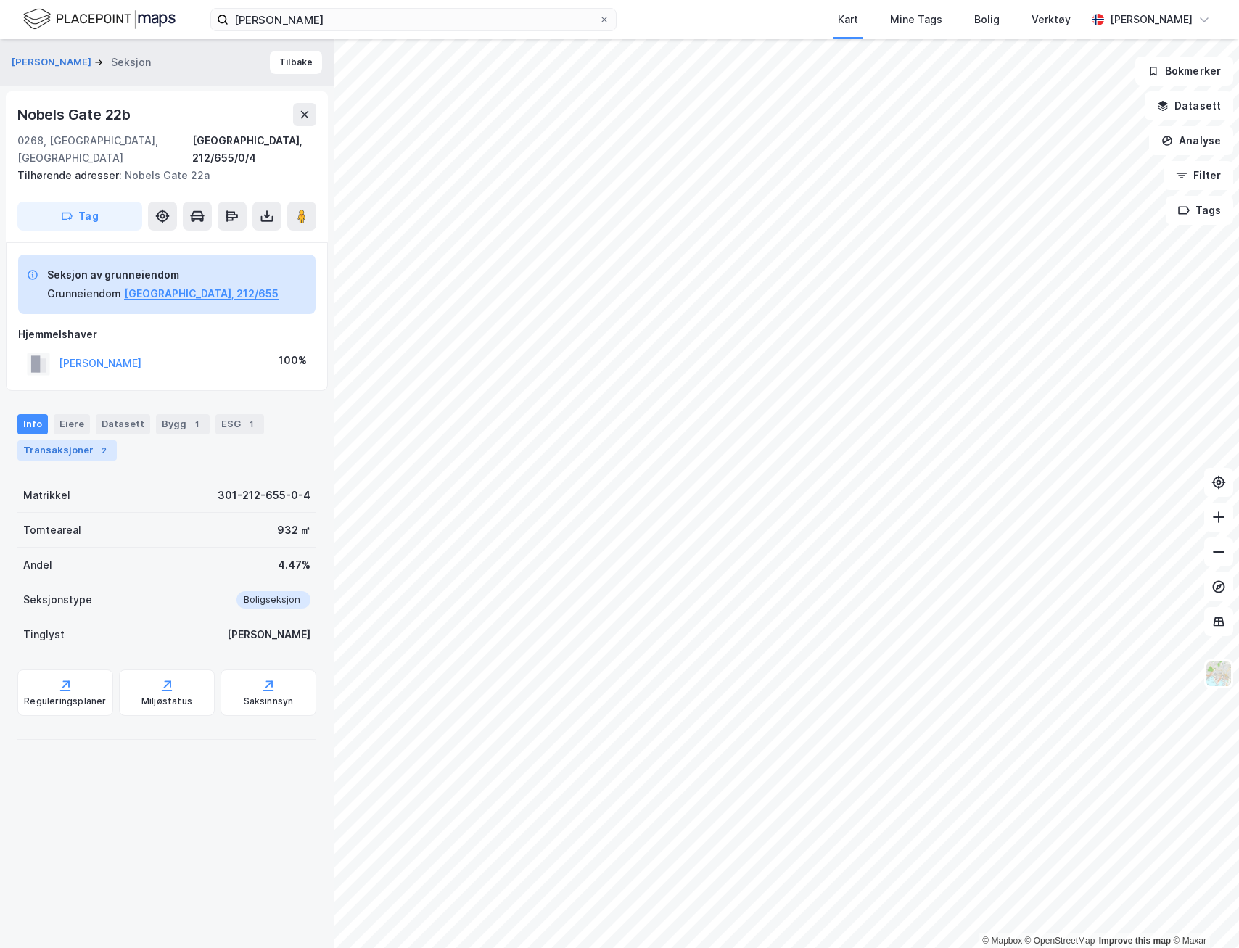
click at [86, 440] on div "Transaksjoner 2" at bounding box center [66, 450] width 99 height 20
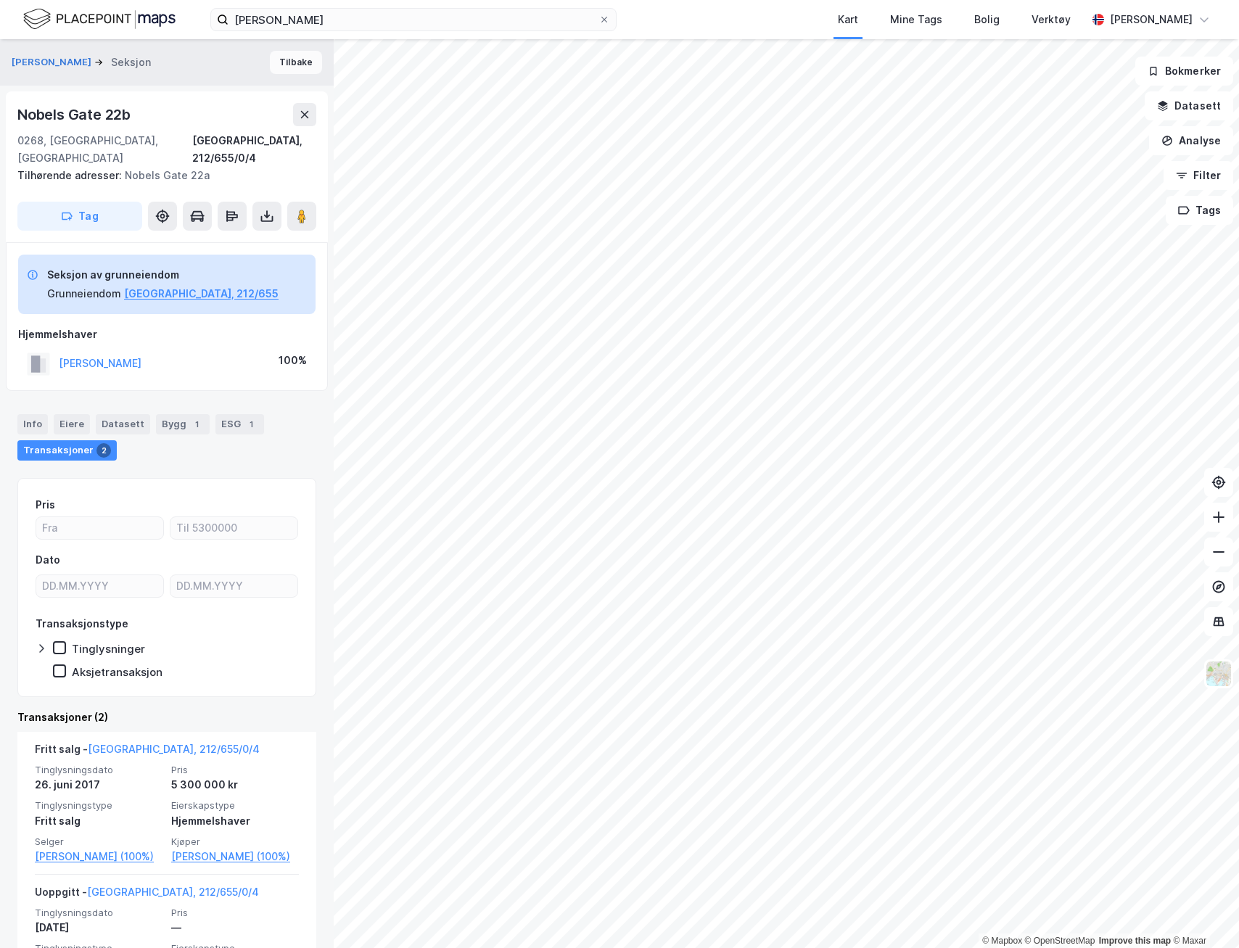
click at [294, 65] on button "Tilbake" at bounding box center [296, 62] width 52 height 23
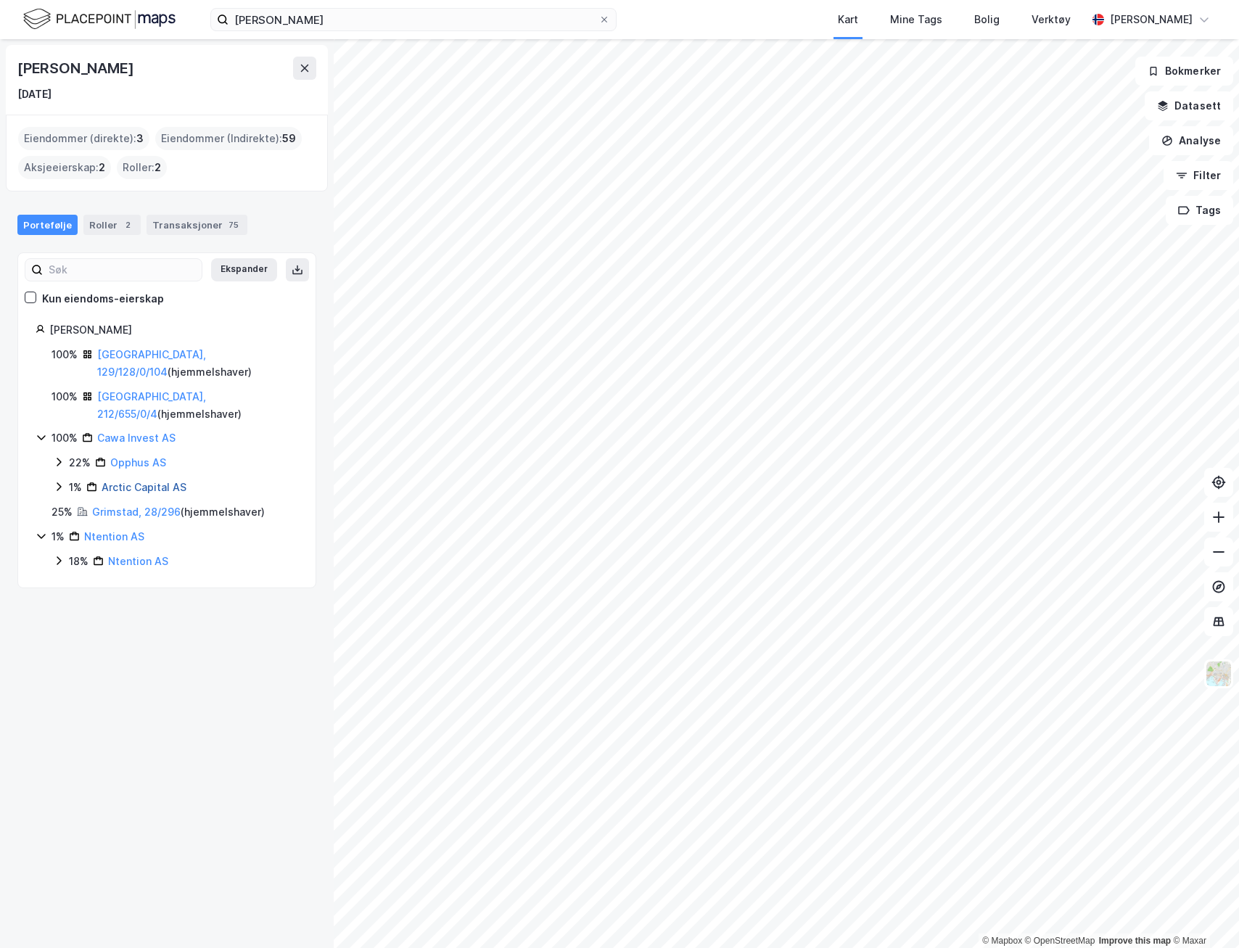
click at [130, 481] on link "Arctic Capital AS" at bounding box center [144, 487] width 85 height 12
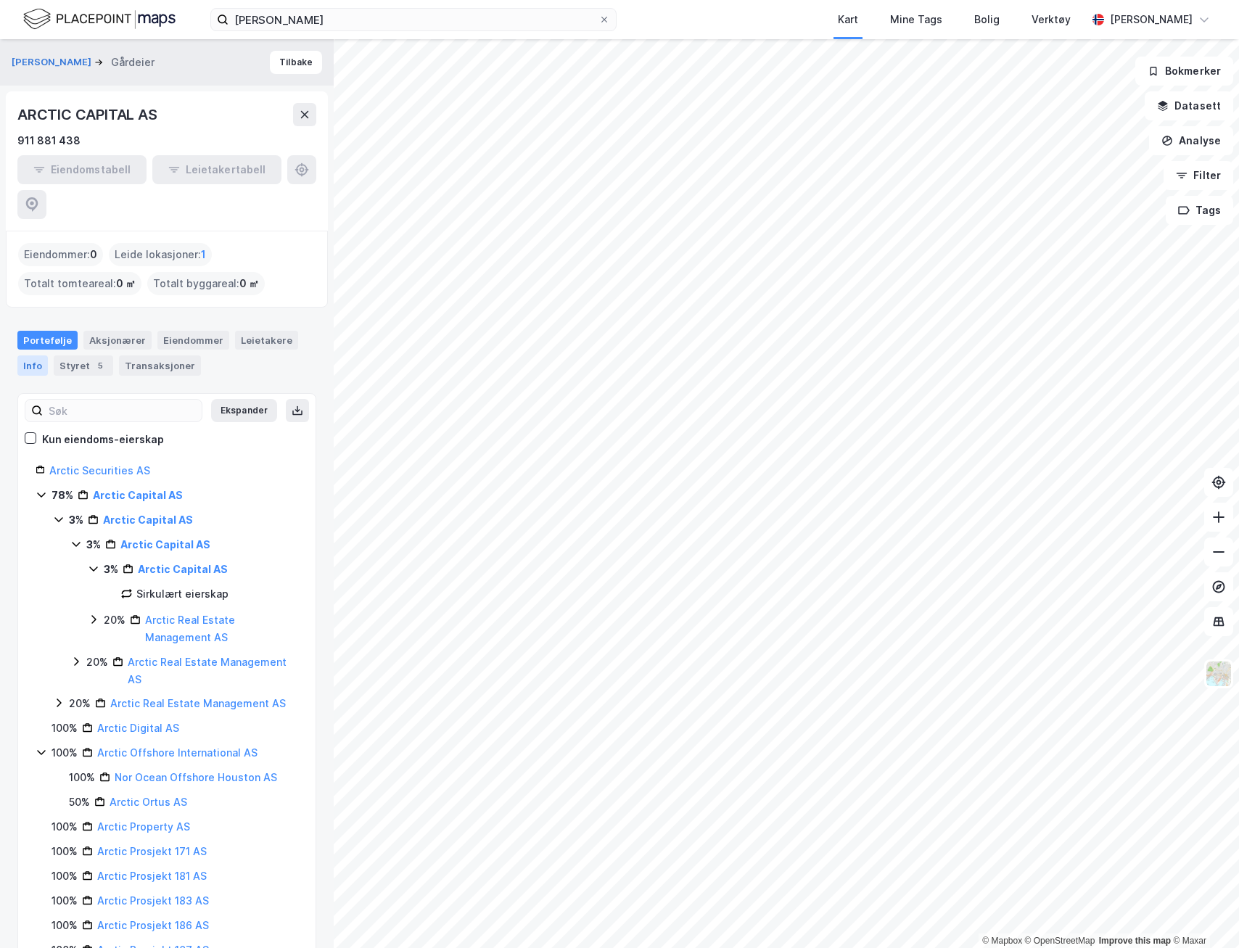
click at [38, 355] on div "Info" at bounding box center [32, 365] width 30 height 20
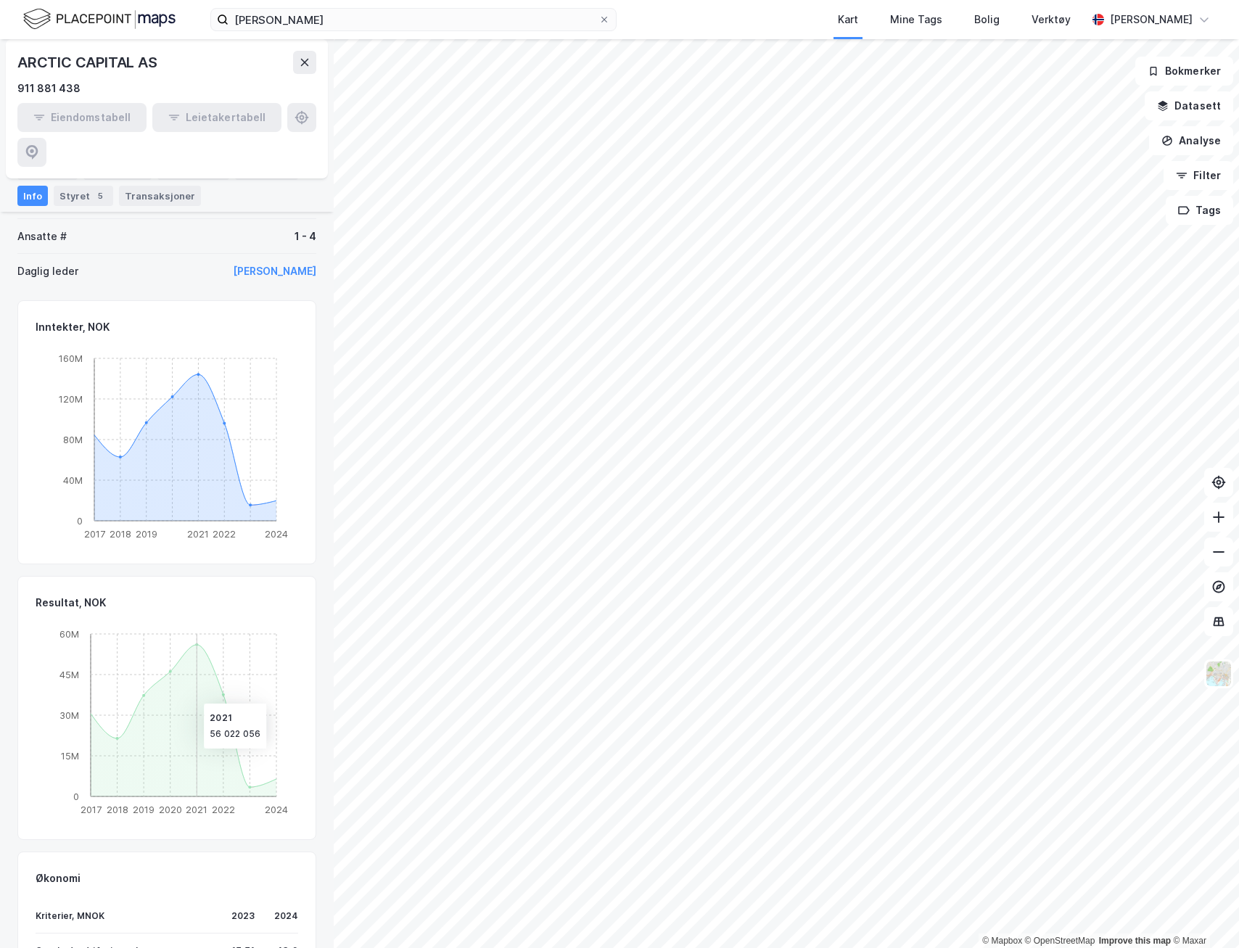
scroll to position [396, 0]
